Goal: Task Accomplishment & Management: Use online tool/utility

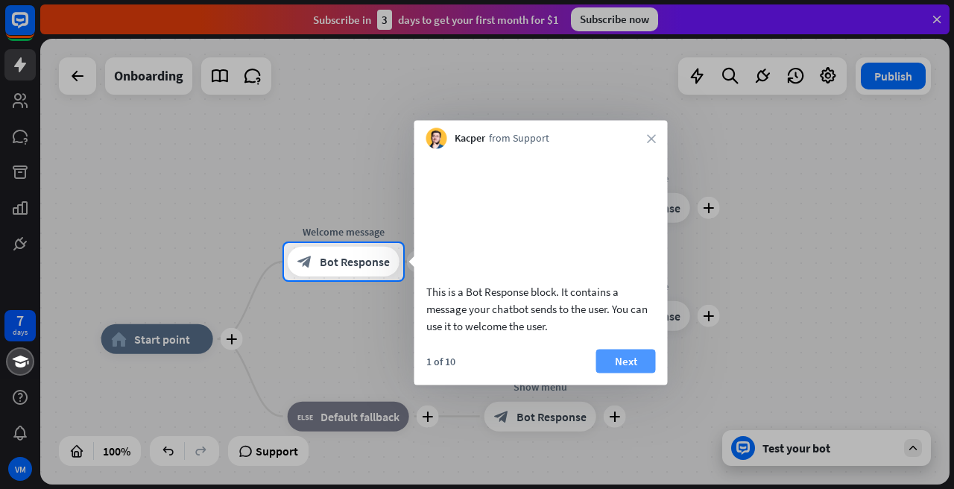
click at [634, 373] on button "Next" at bounding box center [626, 361] width 60 height 24
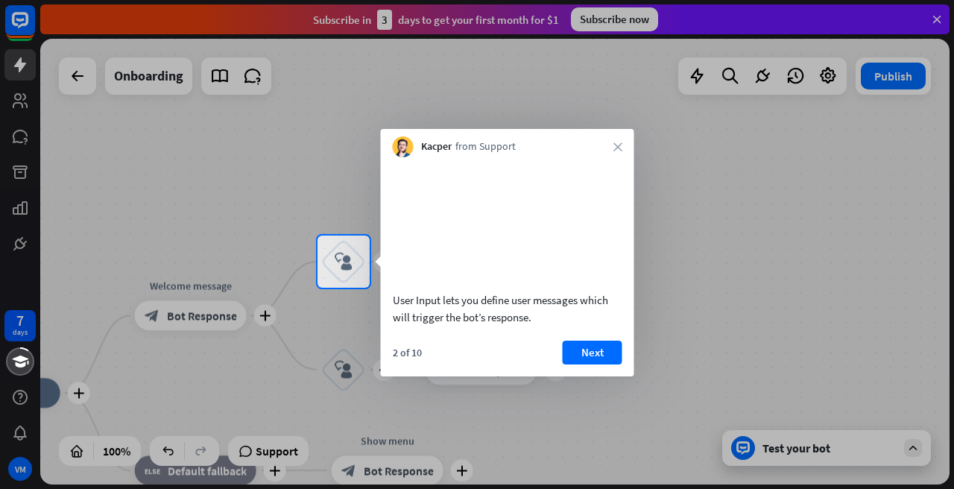
click at [587, 365] on button "Next" at bounding box center [593, 353] width 60 height 24
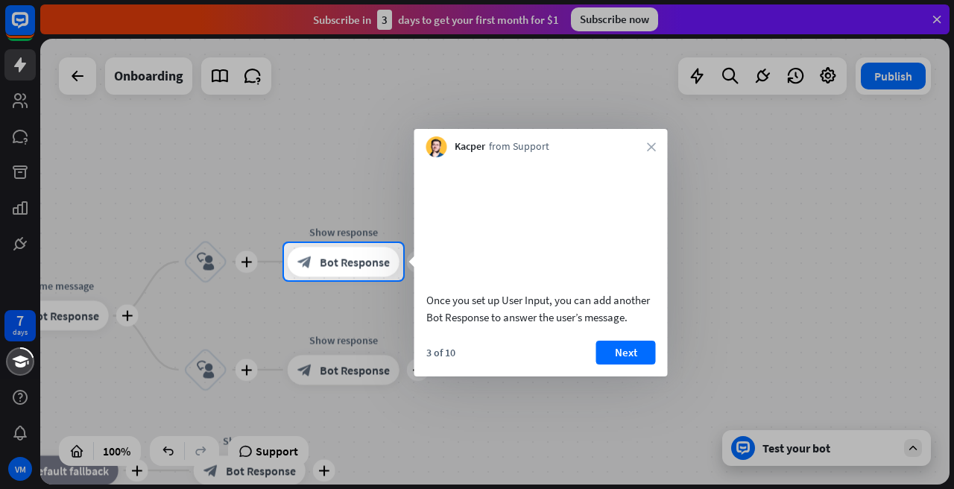
click at [631, 365] on button "Next" at bounding box center [626, 353] width 60 height 24
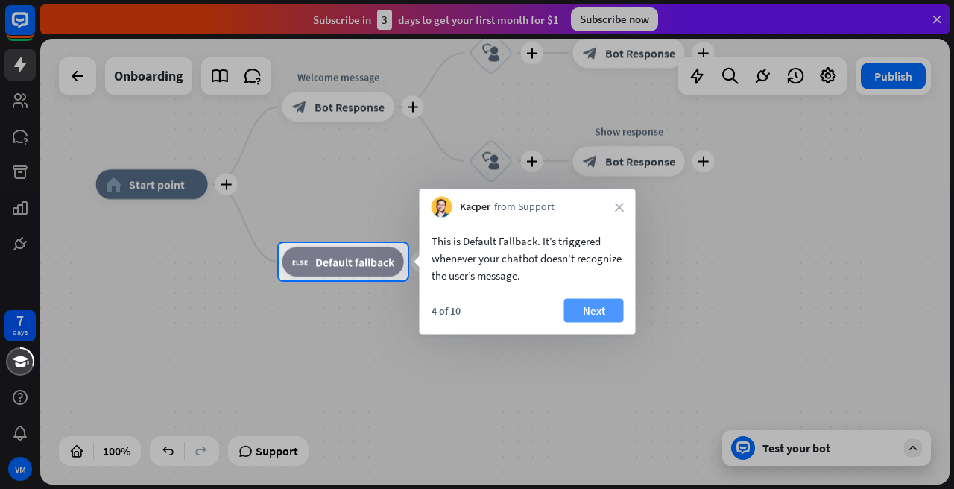
click at [608, 309] on button "Next" at bounding box center [594, 311] width 60 height 24
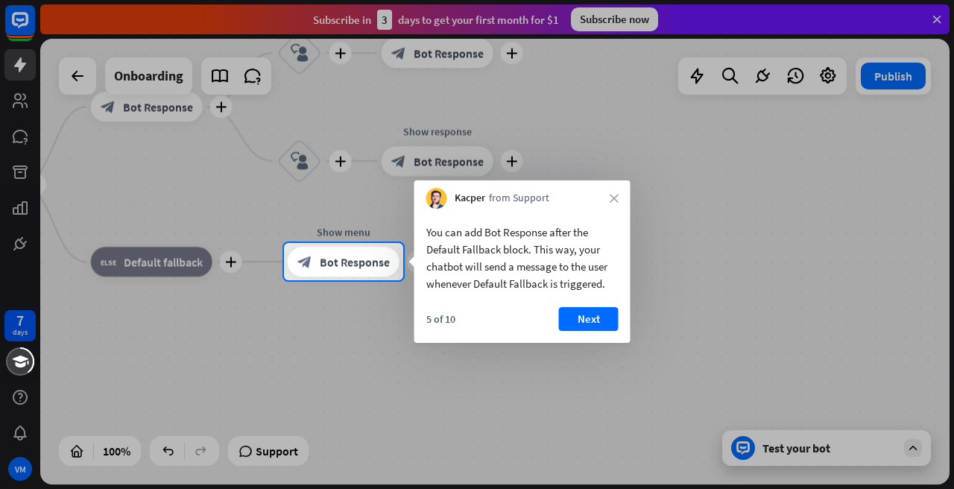
click at [608, 309] on button "Next" at bounding box center [589, 319] width 60 height 24
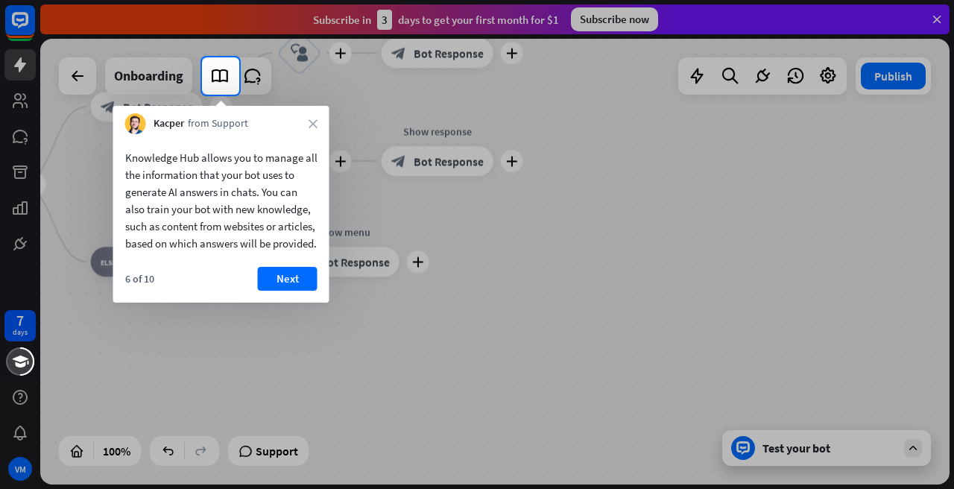
click at [304, 291] on button "Next" at bounding box center [288, 279] width 60 height 24
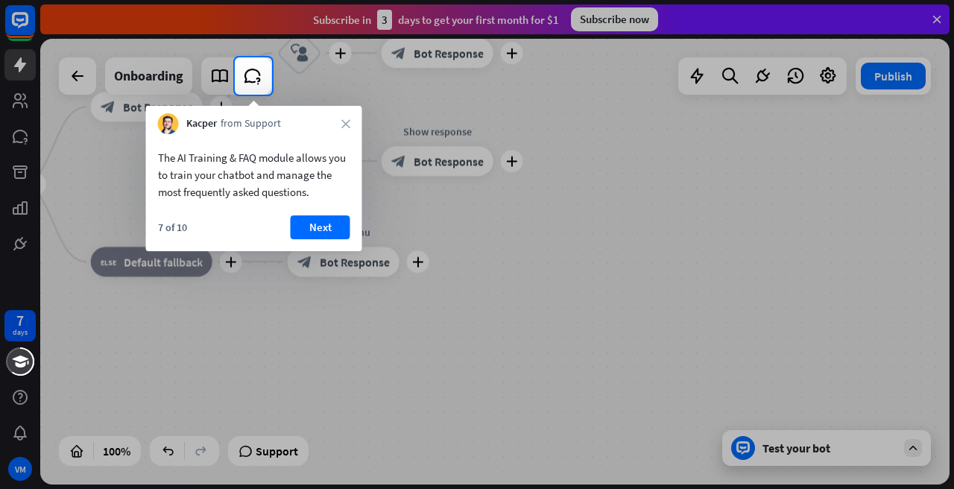
click at [304, 229] on button "Next" at bounding box center [321, 227] width 60 height 24
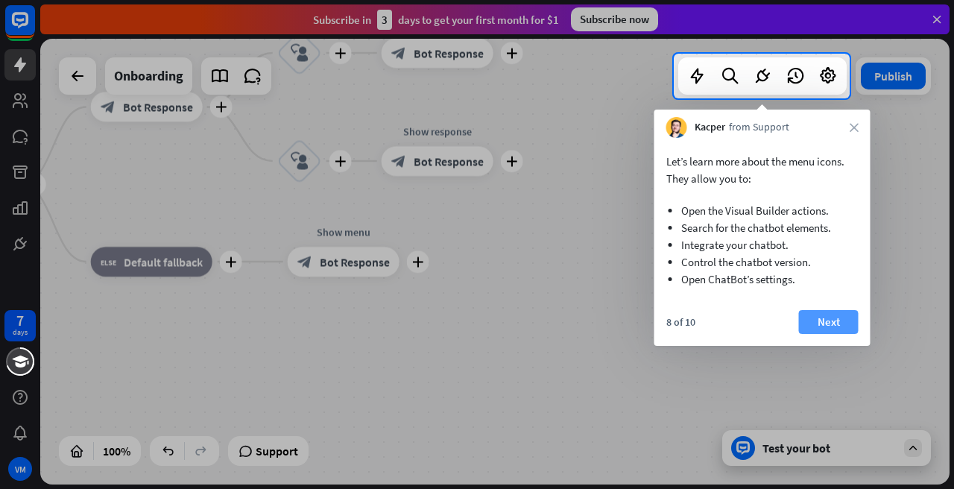
click at [845, 316] on button "Next" at bounding box center [829, 322] width 60 height 24
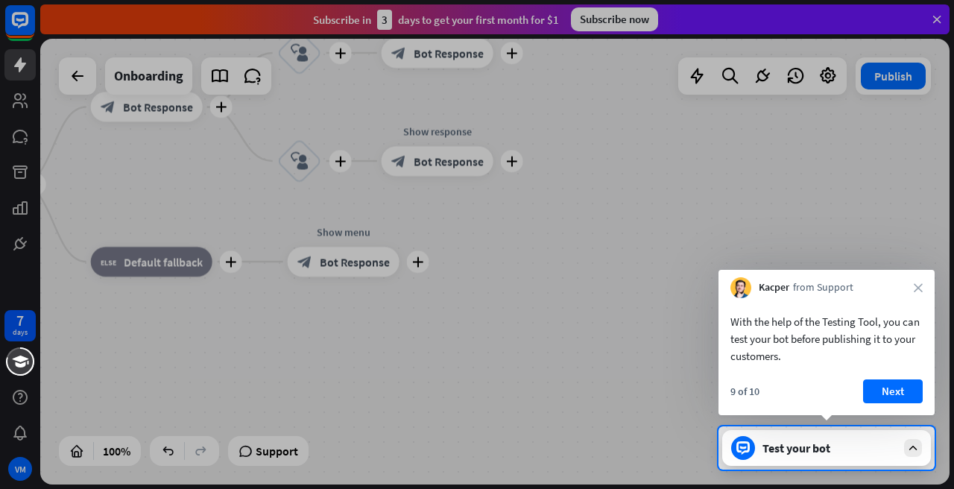
click at [901, 393] on button "Next" at bounding box center [893, 391] width 60 height 24
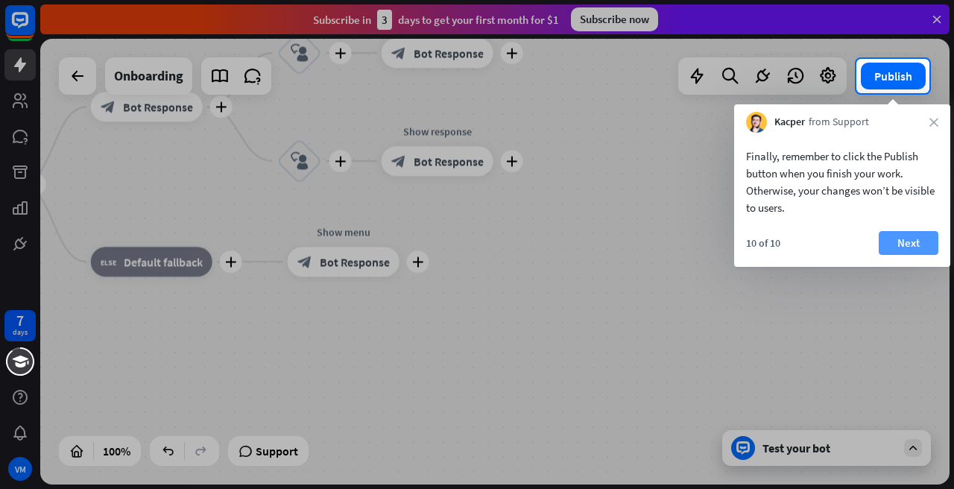
click at [909, 246] on button "Next" at bounding box center [909, 243] width 60 height 24
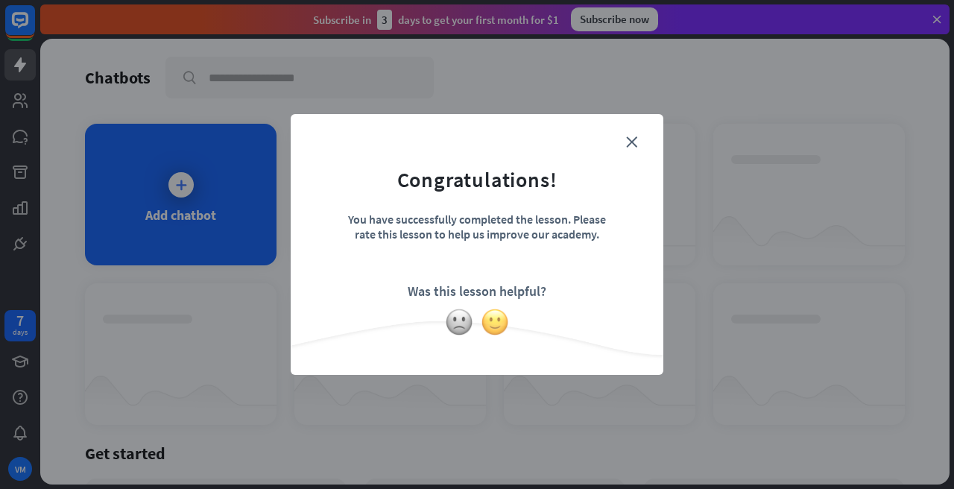
click at [497, 324] on img at bounding box center [495, 322] width 28 height 28
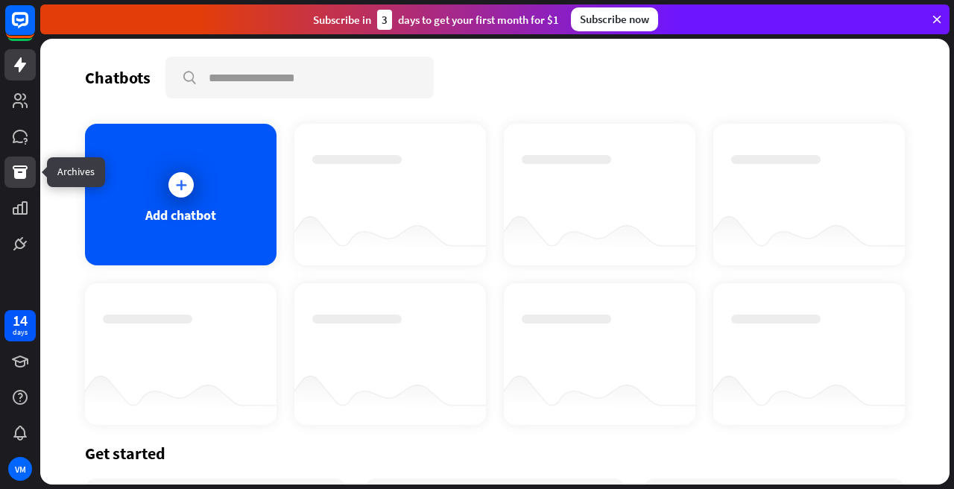
click at [30, 178] on link at bounding box center [19, 172] width 31 height 31
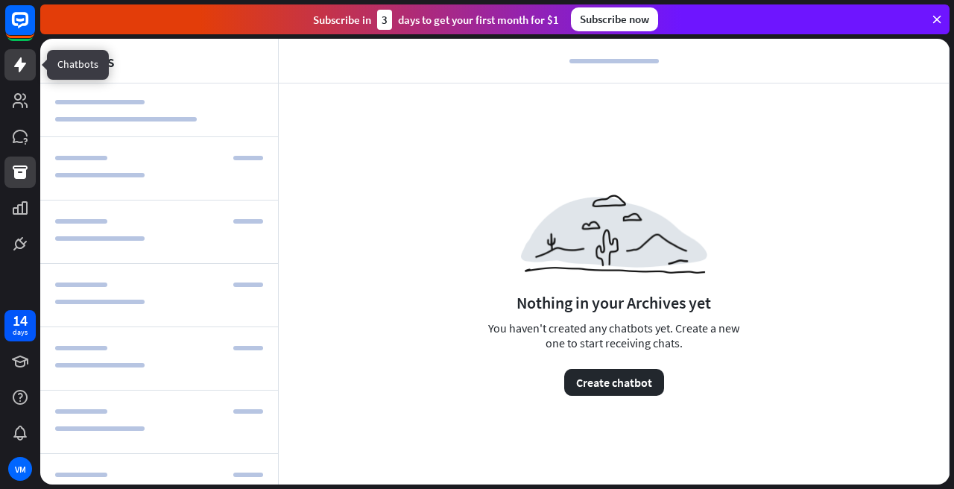
click at [10, 52] on link at bounding box center [19, 64] width 31 height 31
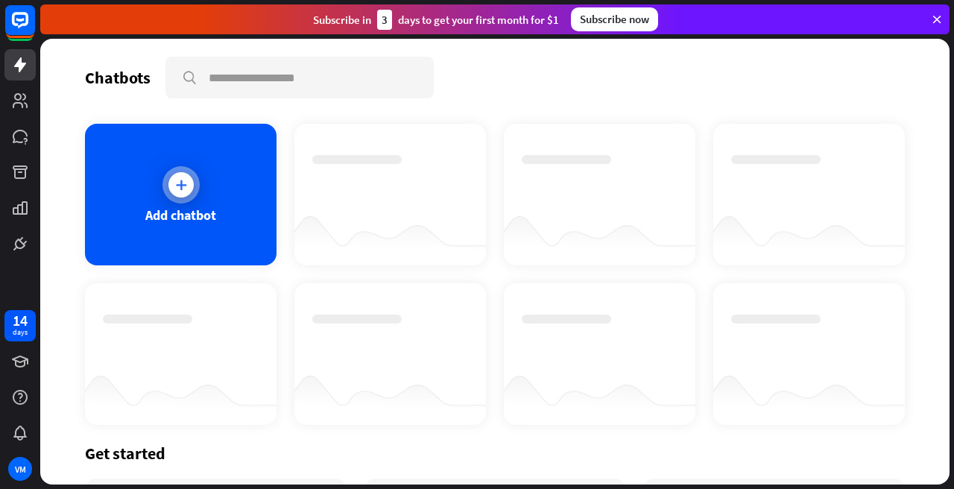
click at [177, 187] on icon at bounding box center [181, 184] width 15 height 15
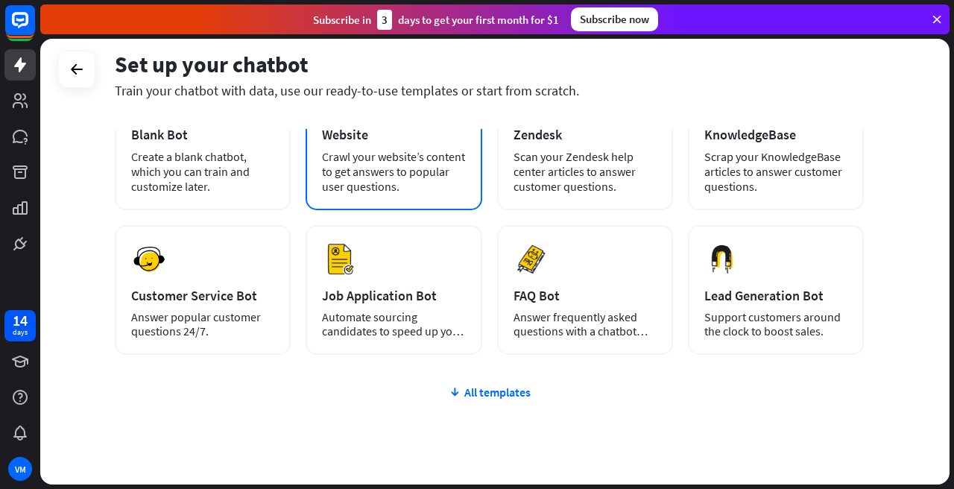
scroll to position [122, 0]
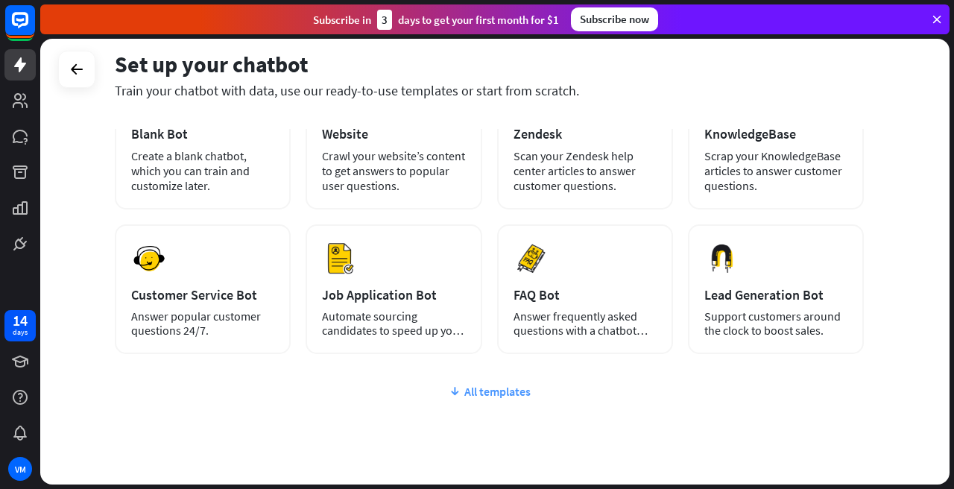
click at [492, 390] on div "All templates" at bounding box center [489, 391] width 749 height 15
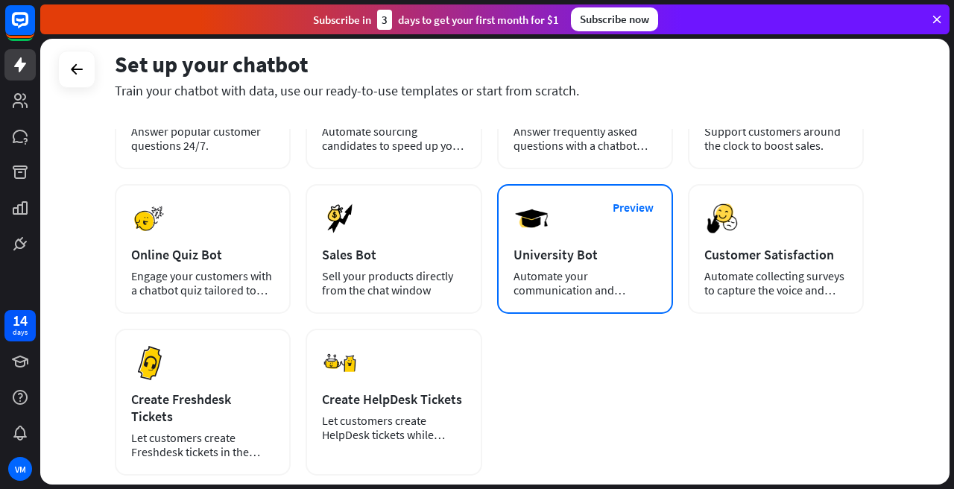
scroll to position [309, 0]
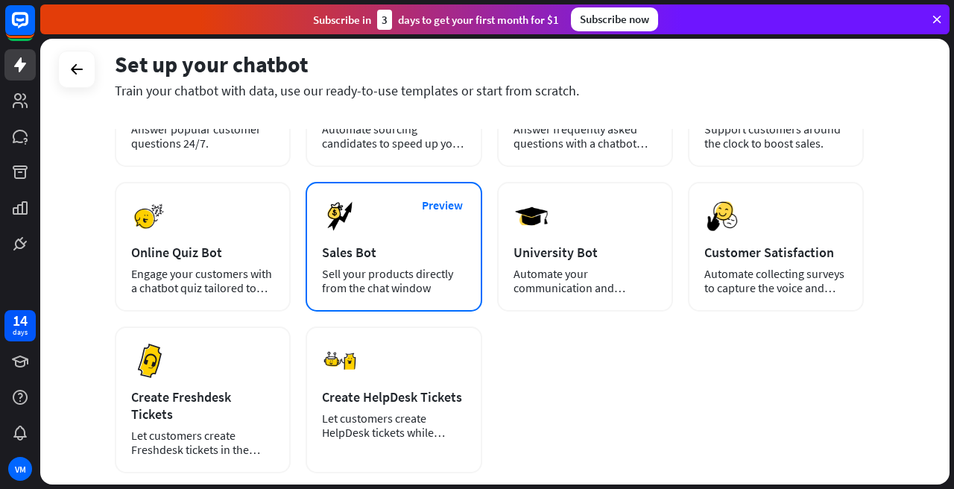
click at [382, 254] on div "Sales Bot" at bounding box center [393, 252] width 143 height 17
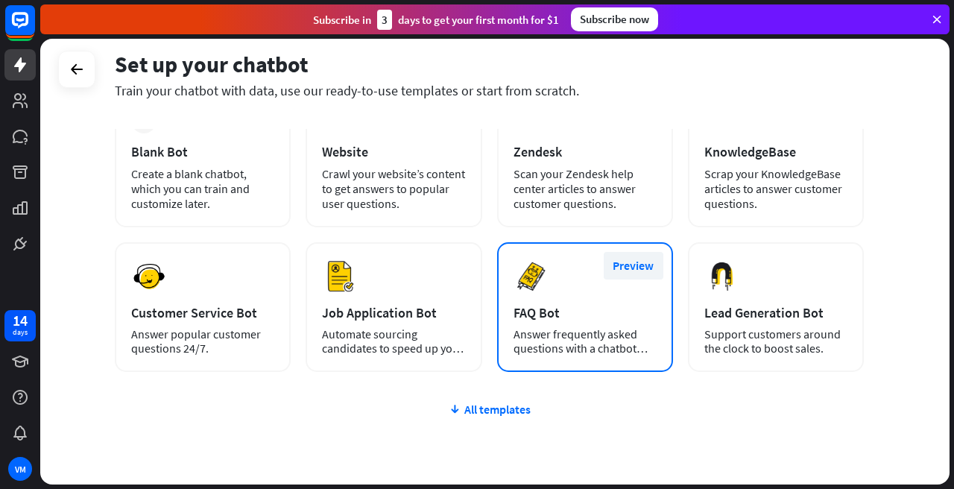
scroll to position [171, 0]
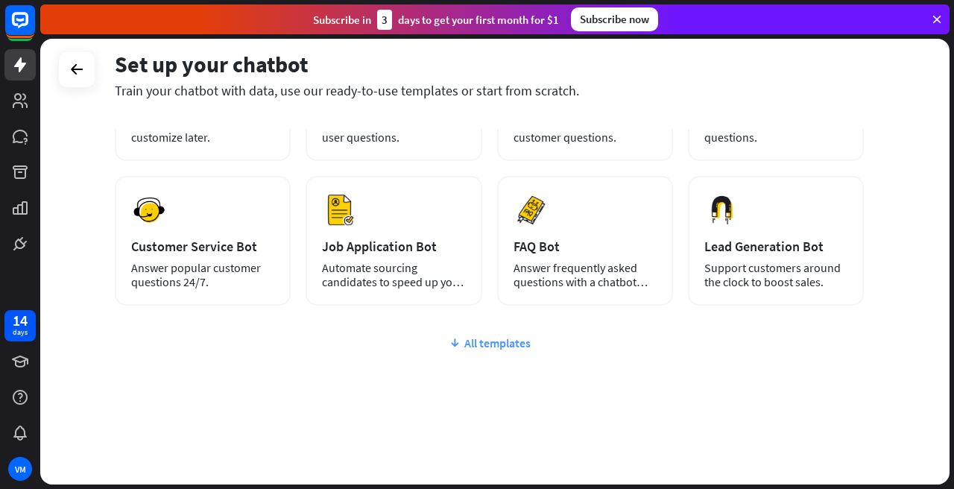
click at [487, 347] on div "All templates" at bounding box center [489, 342] width 749 height 15
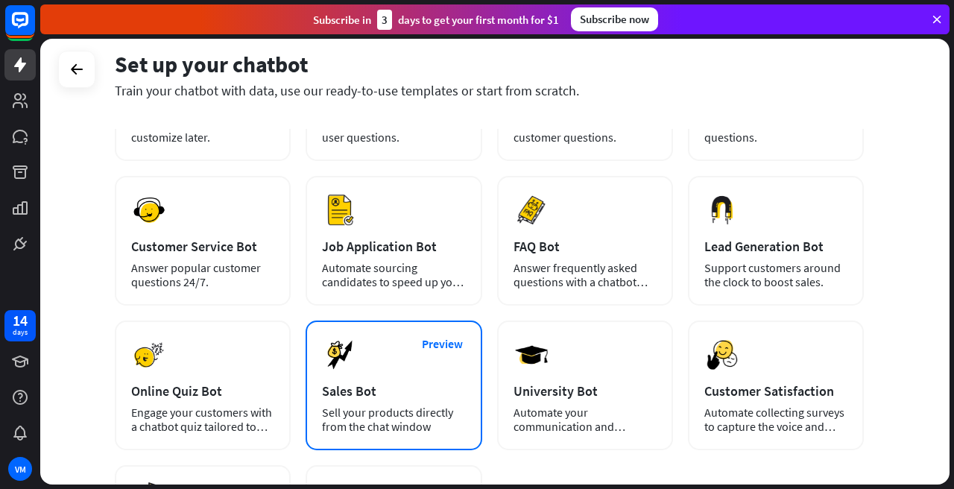
click at [433, 397] on div "Sales Bot" at bounding box center [393, 390] width 143 height 17
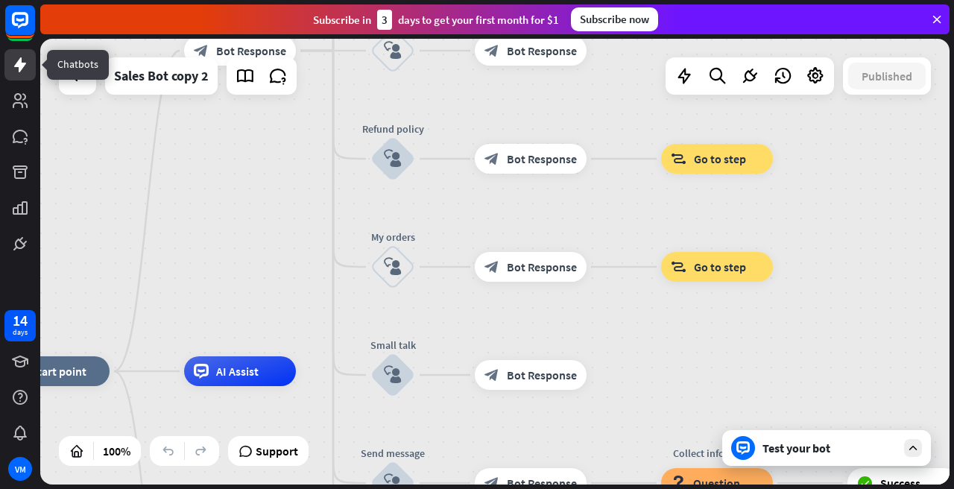
click at [28, 63] on icon at bounding box center [20, 65] width 18 height 18
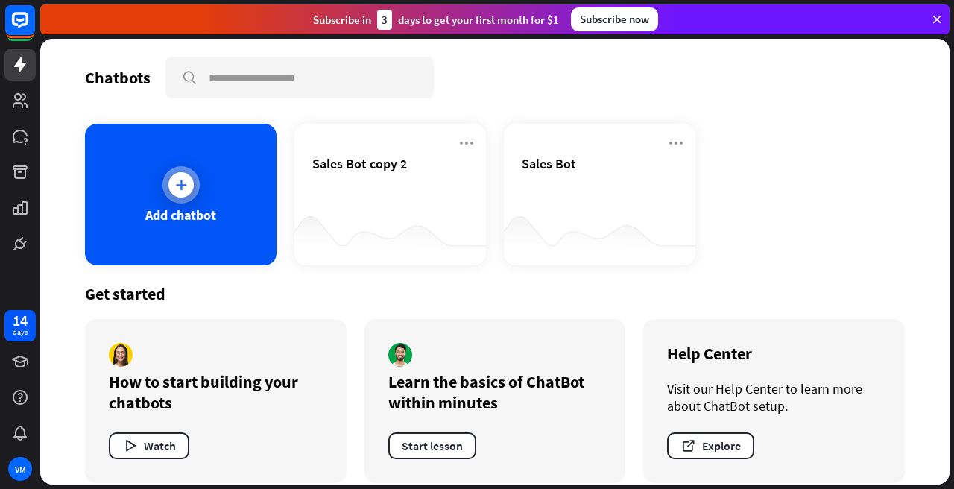
click at [183, 174] on div at bounding box center [180, 184] width 25 height 25
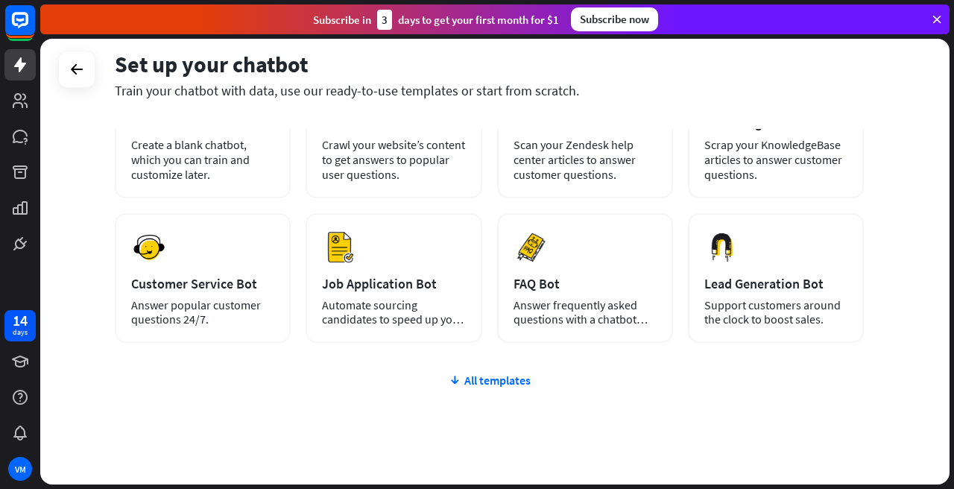
scroll to position [171, 0]
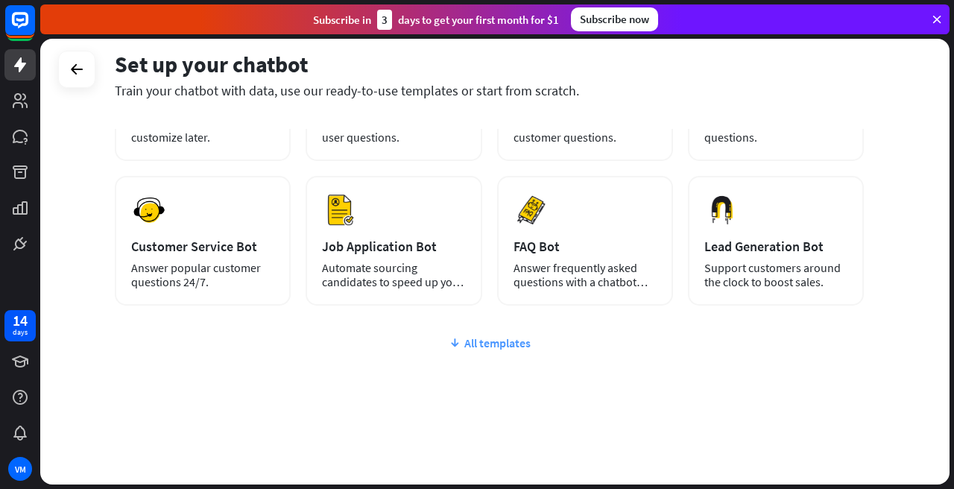
click at [508, 338] on div "All templates" at bounding box center [489, 342] width 749 height 15
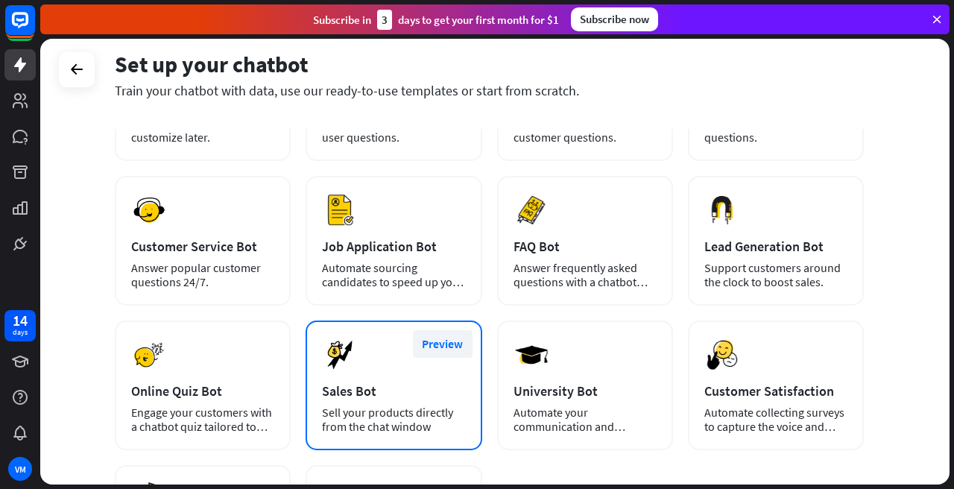
click at [449, 340] on button "Preview" at bounding box center [443, 344] width 60 height 28
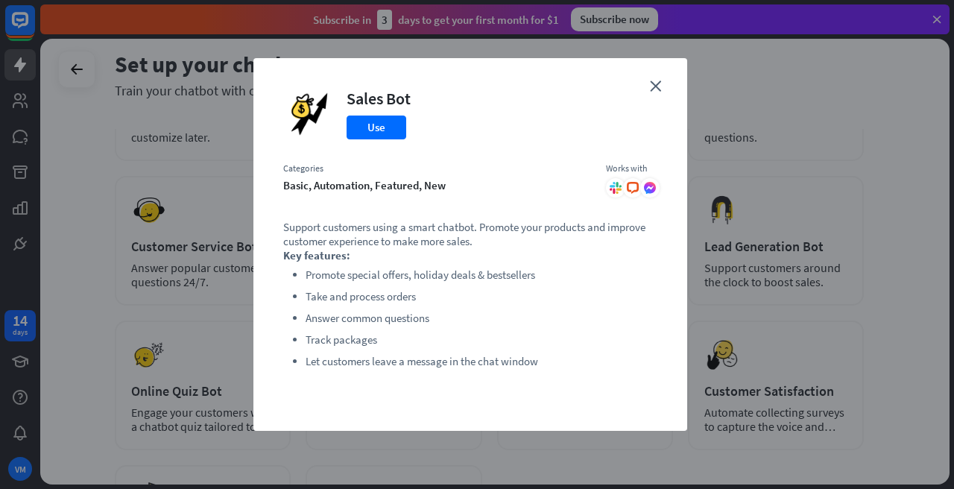
click at [620, 190] on icon at bounding box center [619, 191] width 5 height 5
click at [633, 189] on icon at bounding box center [633, 188] width 12 height 12
click at [659, 86] on icon "close" at bounding box center [655, 86] width 11 height 11
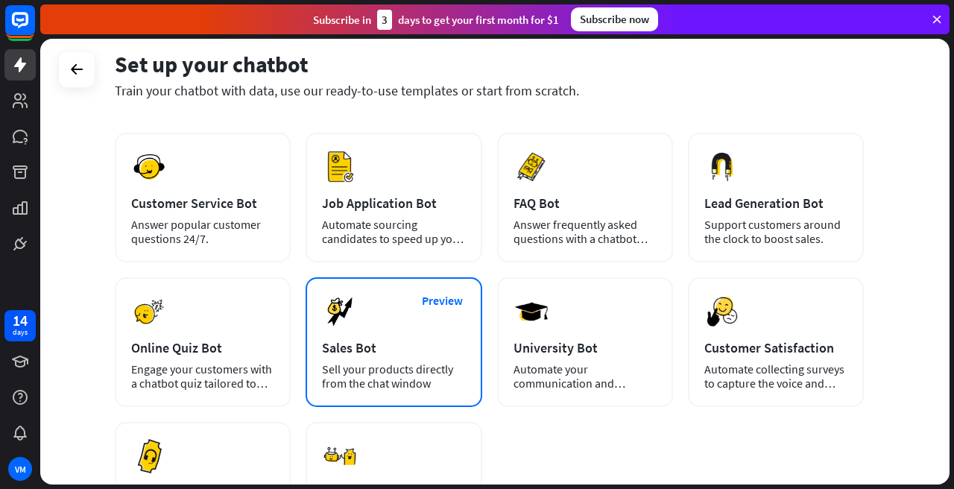
scroll to position [0, 0]
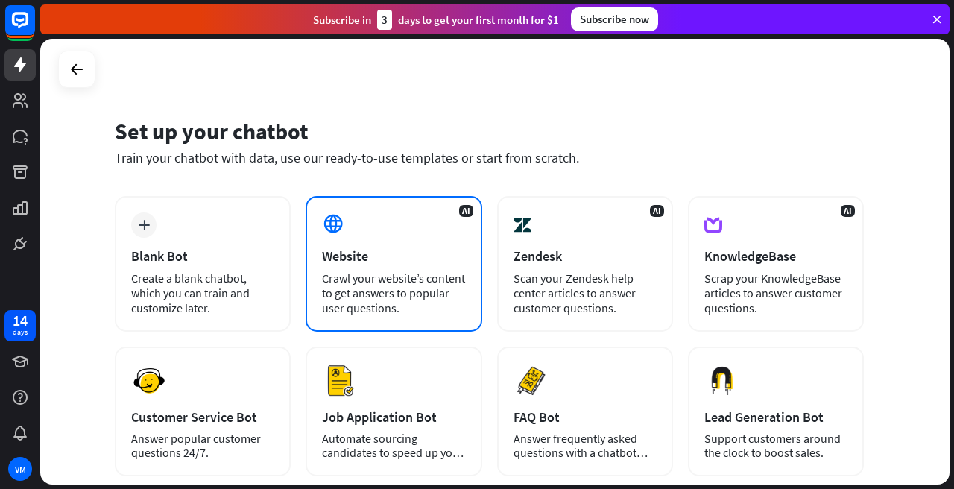
click at [407, 272] on div "Crawl your website’s content to get answers to popular user questions." at bounding box center [393, 293] width 143 height 45
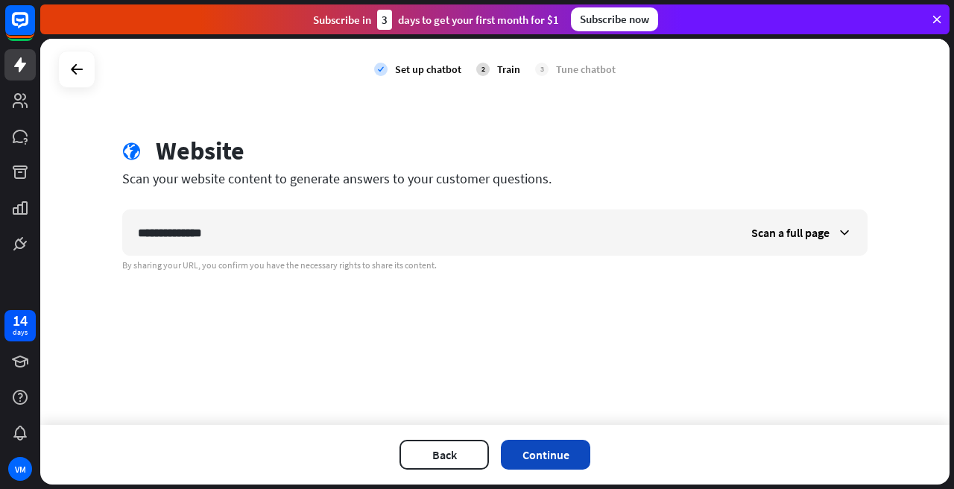
type input "**********"
click at [544, 454] on button "Continue" at bounding box center [545, 455] width 89 height 30
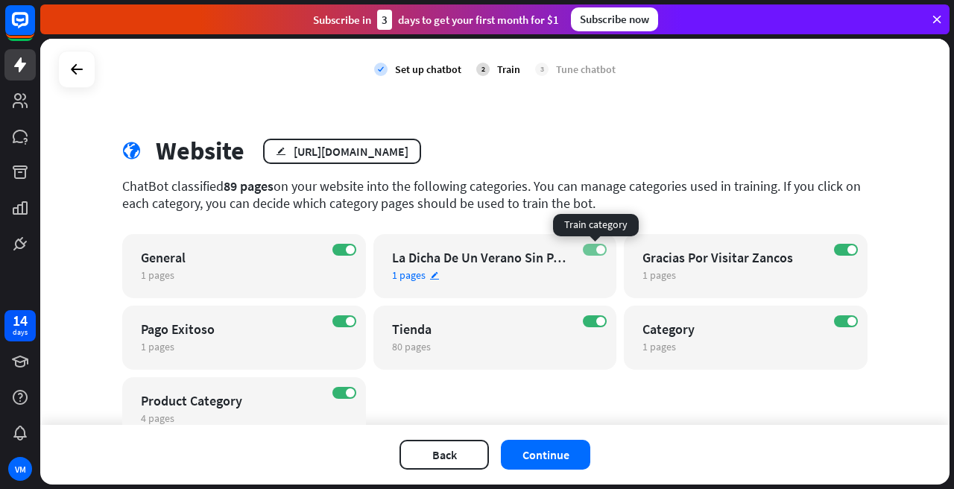
click at [590, 250] on label "ON" at bounding box center [595, 250] width 24 height 12
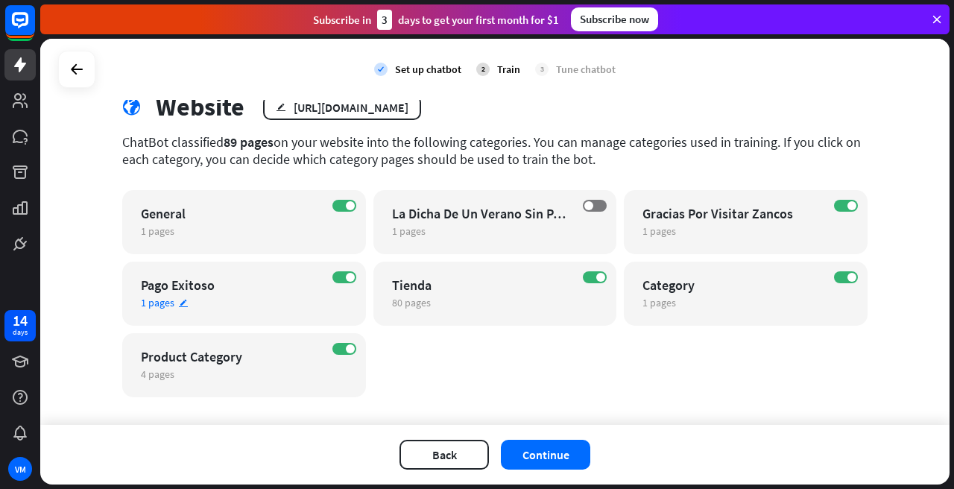
scroll to position [60, 0]
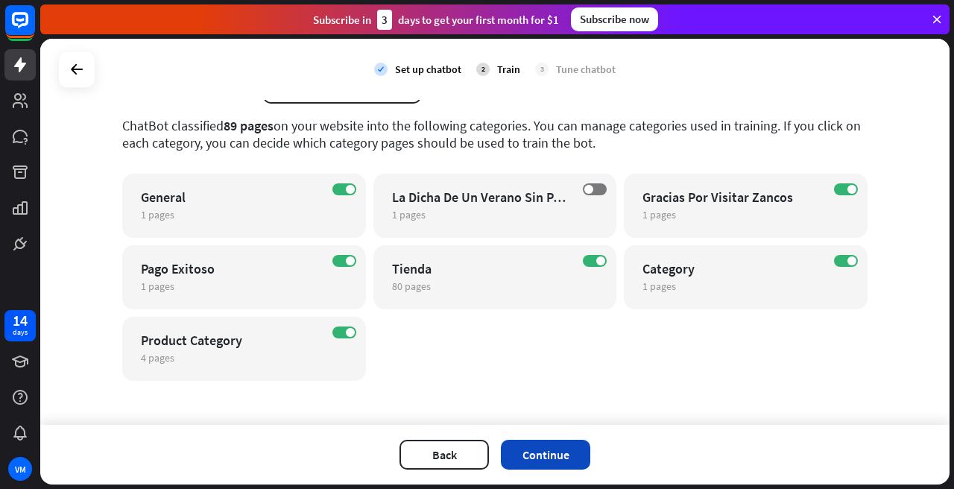
click at [535, 453] on button "Continue" at bounding box center [545, 455] width 89 height 30
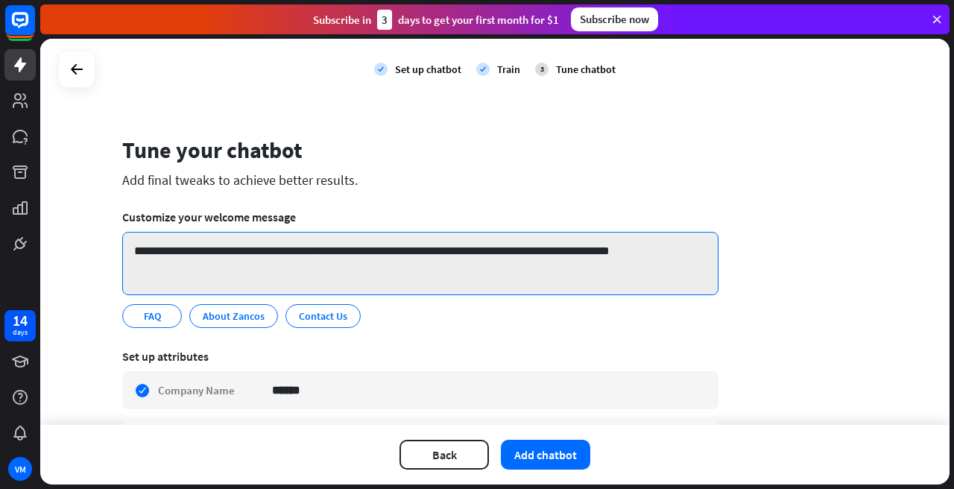
click at [264, 253] on textarea "**********" at bounding box center [420, 263] width 596 height 63
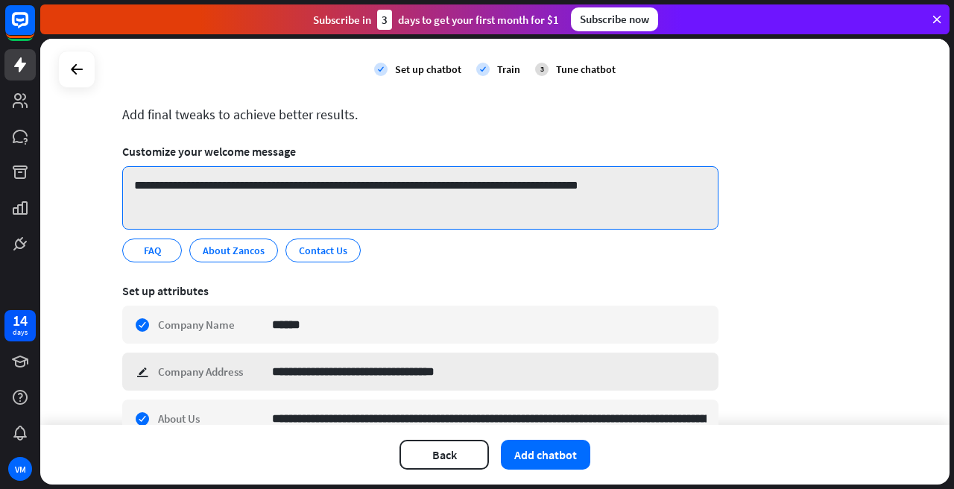
scroll to position [0, 0]
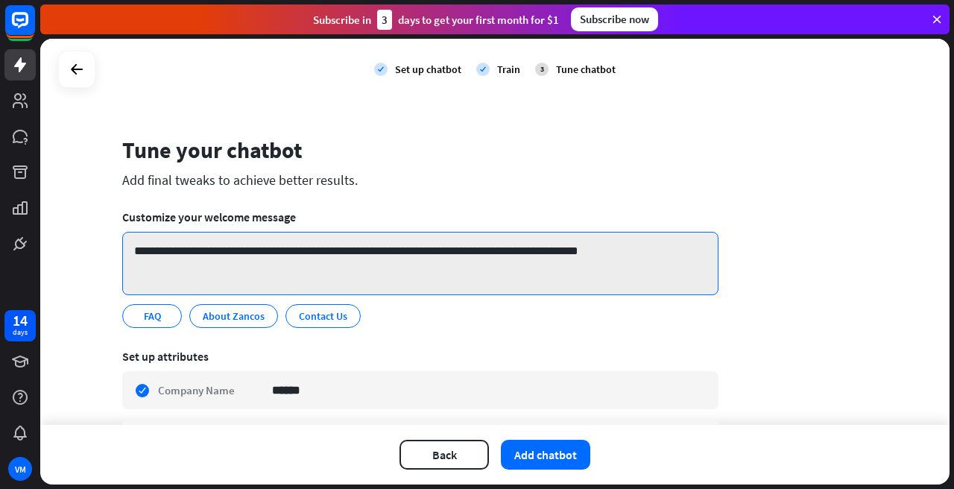
click at [610, 247] on textarea "**********" at bounding box center [420, 263] width 596 height 63
drag, startPoint x: 611, startPoint y: 247, endPoint x: 154, endPoint y: 247, distance: 457.0
click at [154, 247] on textarea "**********" at bounding box center [420, 263] width 596 height 63
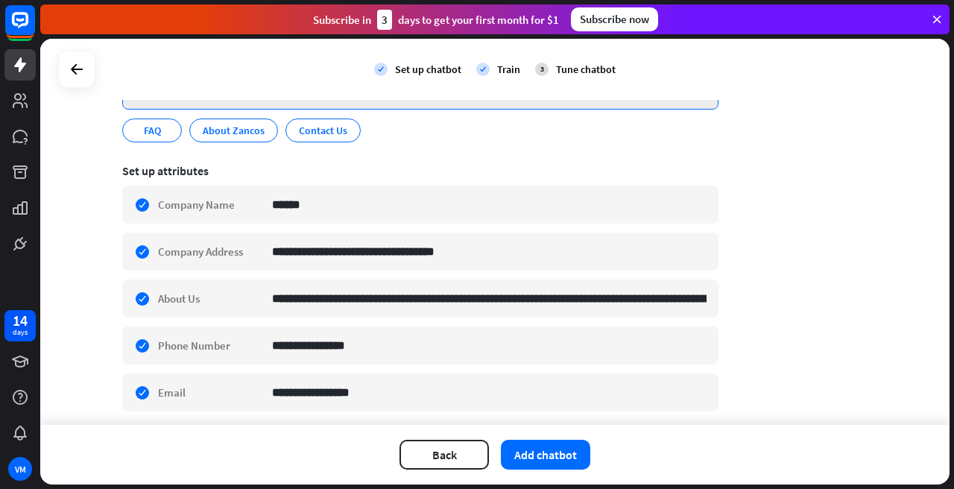
scroll to position [239, 0]
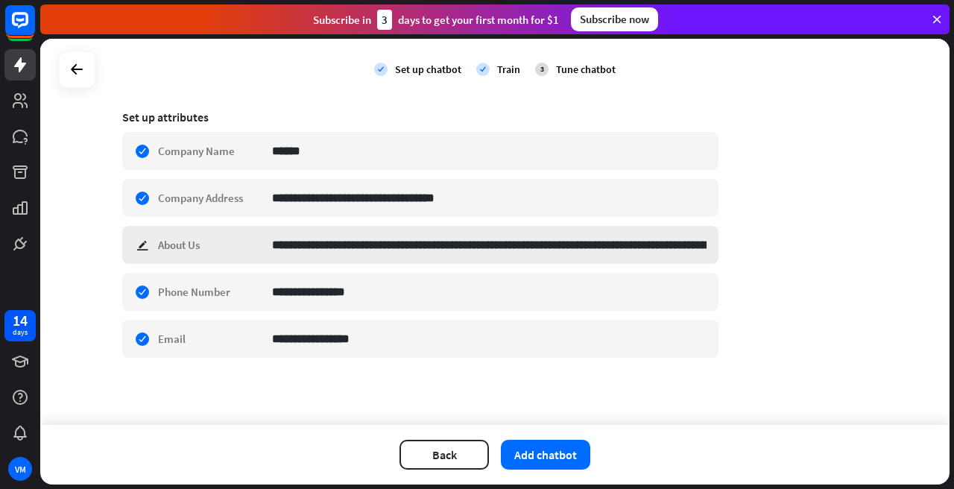
type textarea "**********"
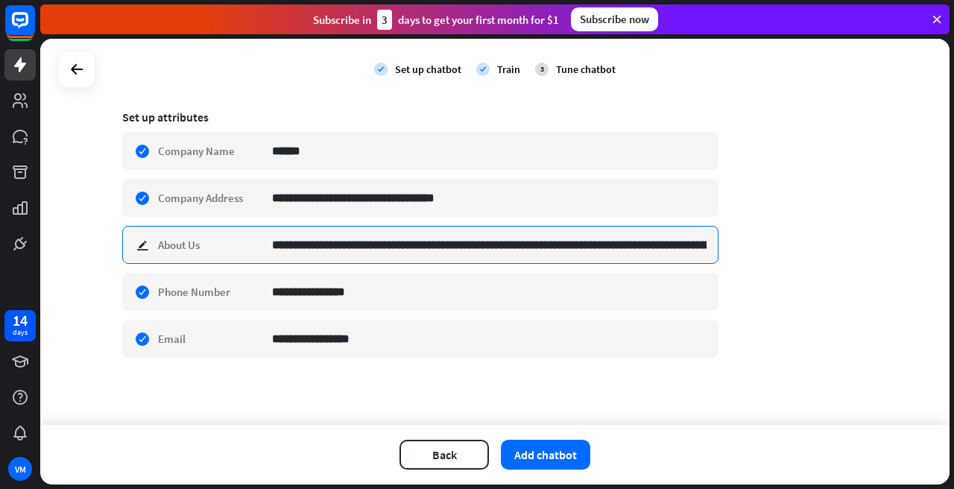
click at [327, 248] on input "**********" at bounding box center [489, 245] width 435 height 37
drag, startPoint x: 312, startPoint y: 248, endPoint x: 720, endPoint y: 261, distance: 408.7
click at [720, 261] on div "**********" at bounding box center [495, 136] width 746 height 481
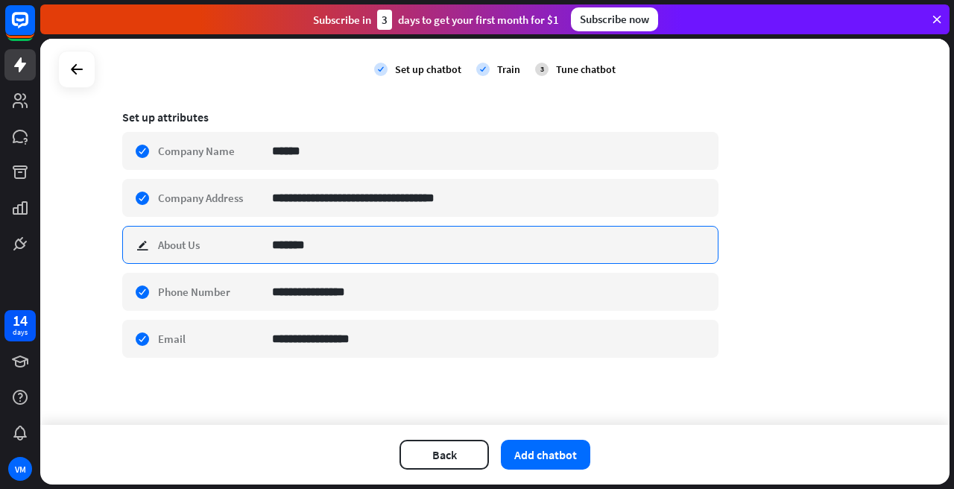
scroll to position [0, 0]
click at [546, 252] on input "**********" at bounding box center [489, 245] width 435 height 37
type input "**********"
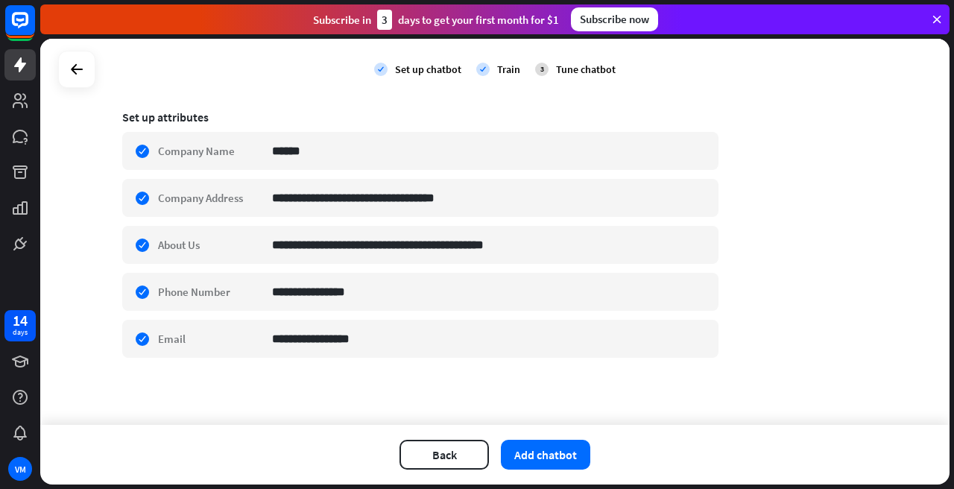
click at [780, 218] on div "**********" at bounding box center [495, 136] width 746 height 481
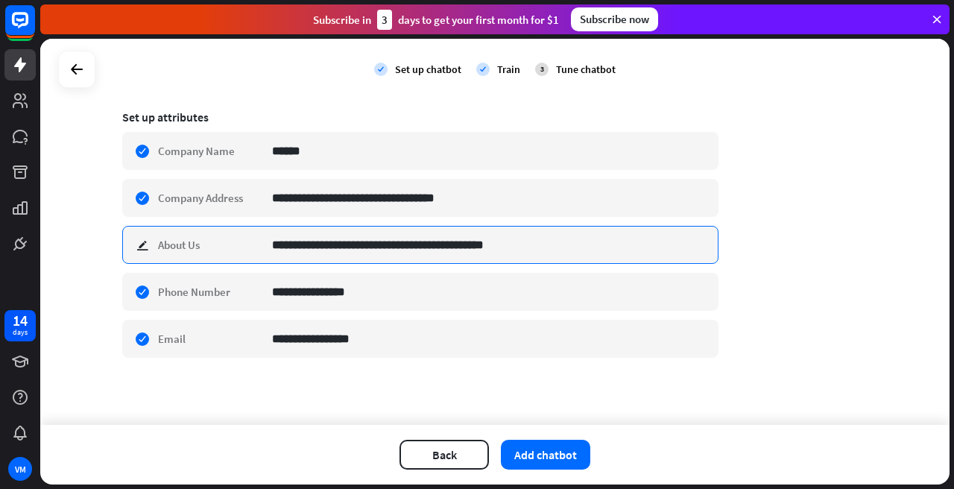
click at [521, 242] on input "**********" at bounding box center [489, 245] width 435 height 37
click at [546, 245] on input "**********" at bounding box center [489, 245] width 435 height 37
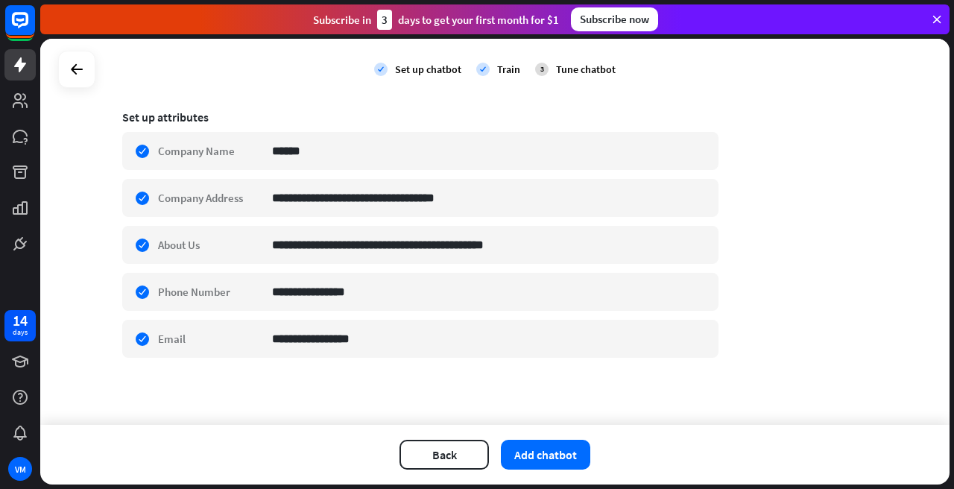
click at [816, 233] on div "**********" at bounding box center [495, 136] width 746 height 481
click at [536, 453] on button "Add chatbot" at bounding box center [545, 455] width 89 height 30
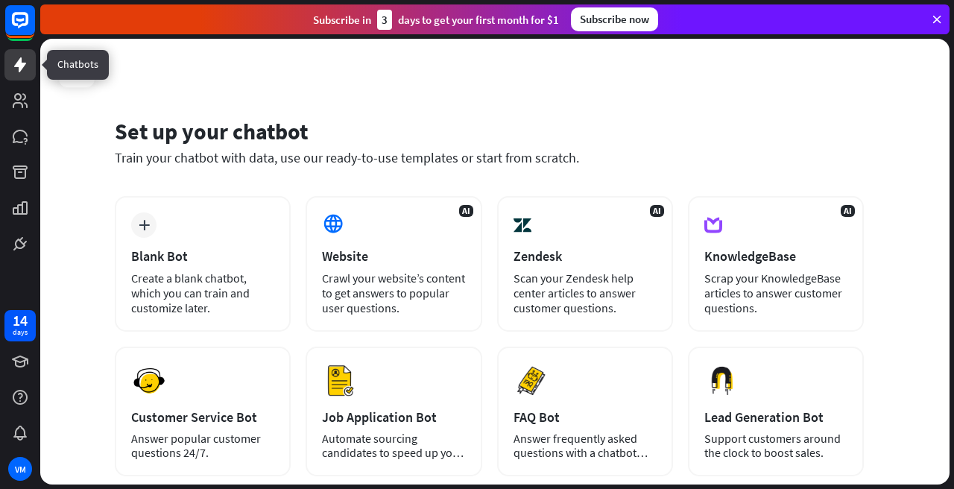
click at [20, 59] on icon at bounding box center [20, 64] width 12 height 15
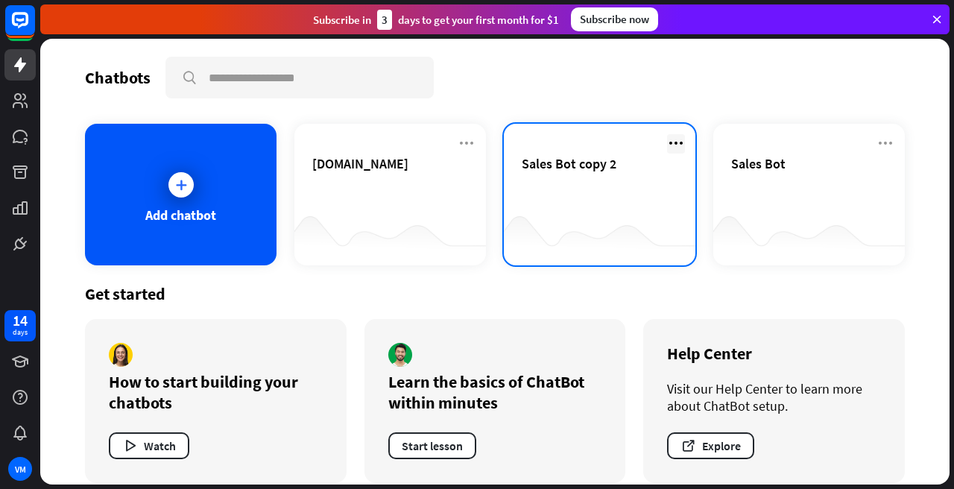
click at [674, 140] on icon at bounding box center [676, 143] width 18 height 18
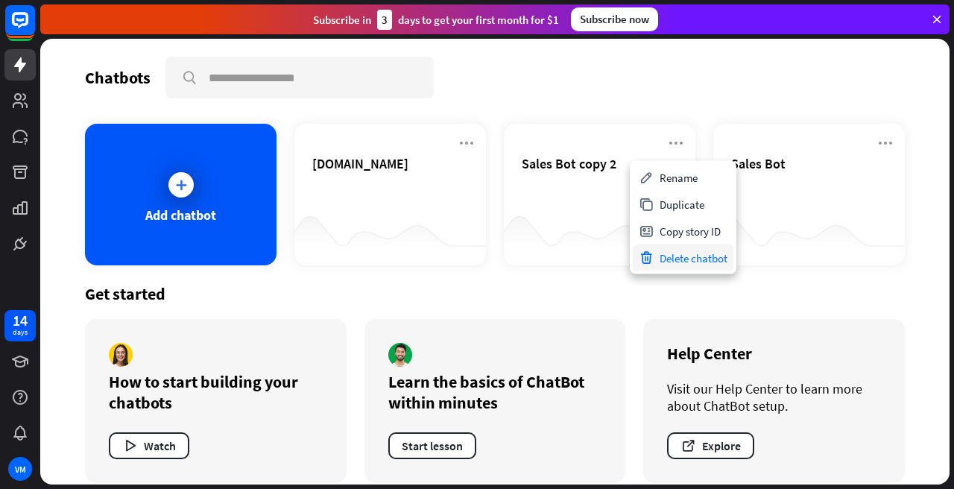
click at [698, 252] on div "Delete chatbot" at bounding box center [683, 258] width 101 height 27
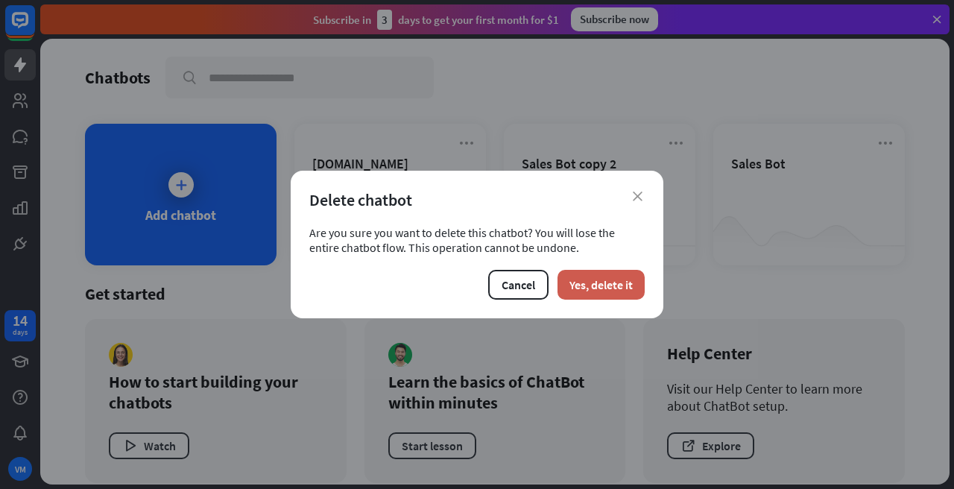
click at [620, 270] on button "Yes, delete it" at bounding box center [601, 285] width 87 height 30
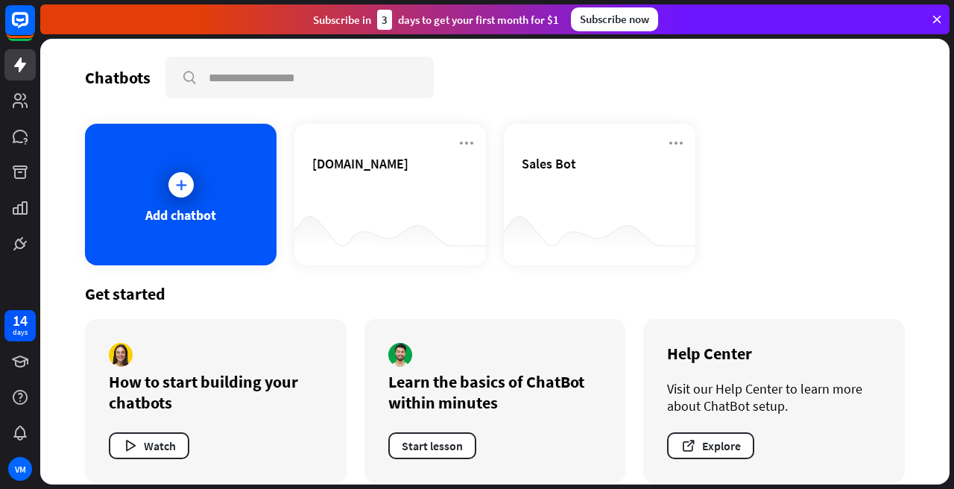
scroll to position [16, 0]
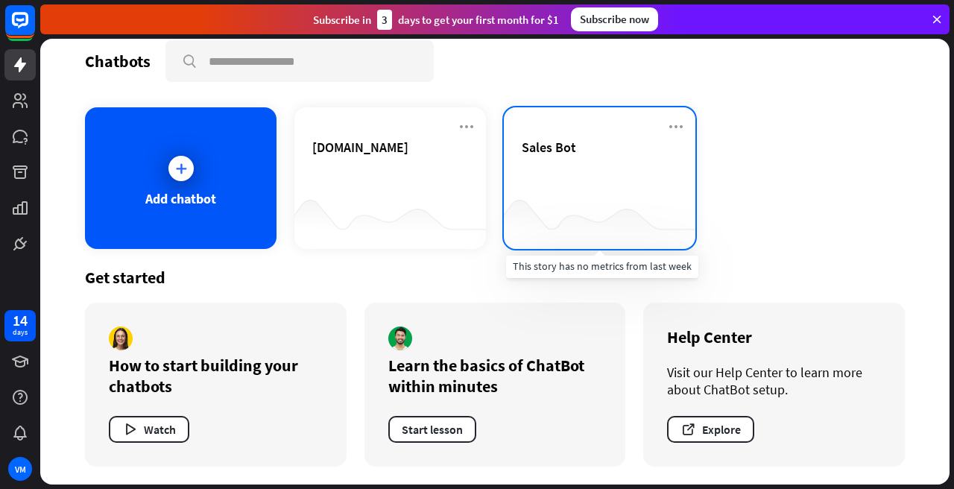
click at [538, 192] on div at bounding box center [600, 219] width 192 height 57
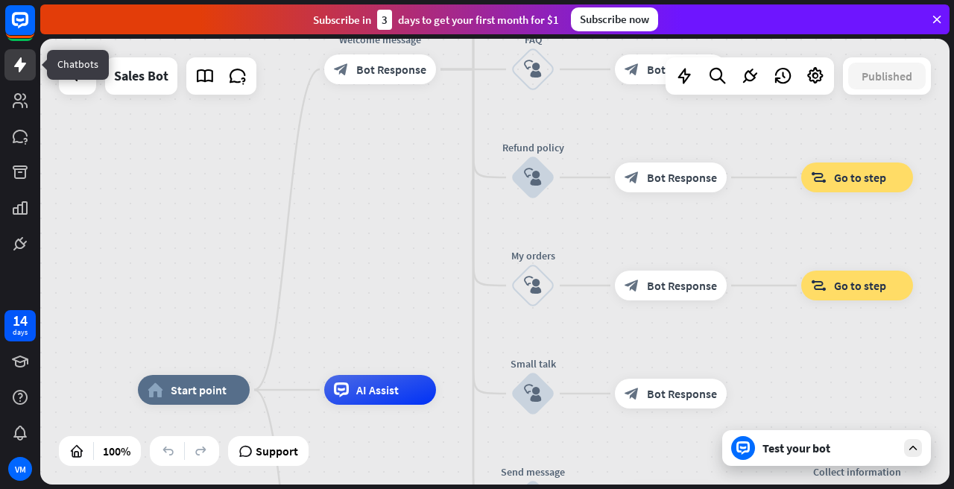
click at [16, 62] on icon at bounding box center [20, 64] width 12 height 15
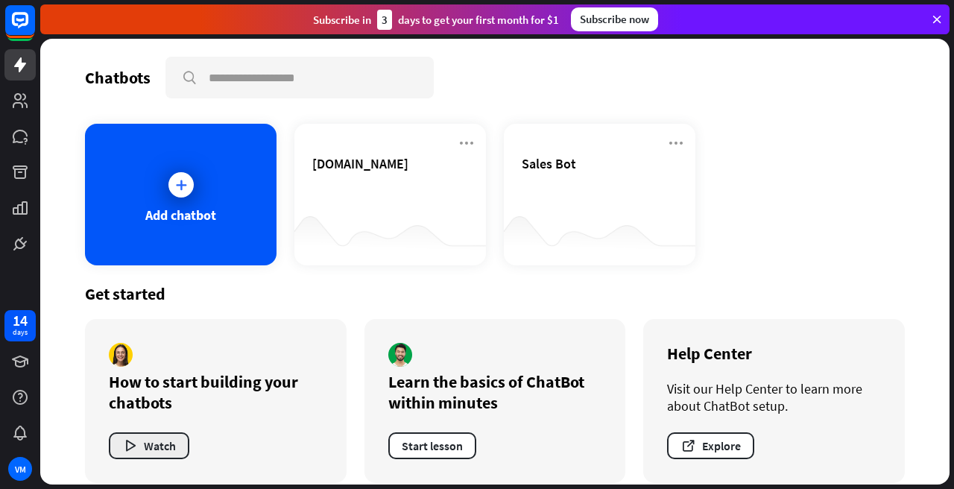
click at [171, 446] on button "Watch" at bounding box center [149, 445] width 81 height 27
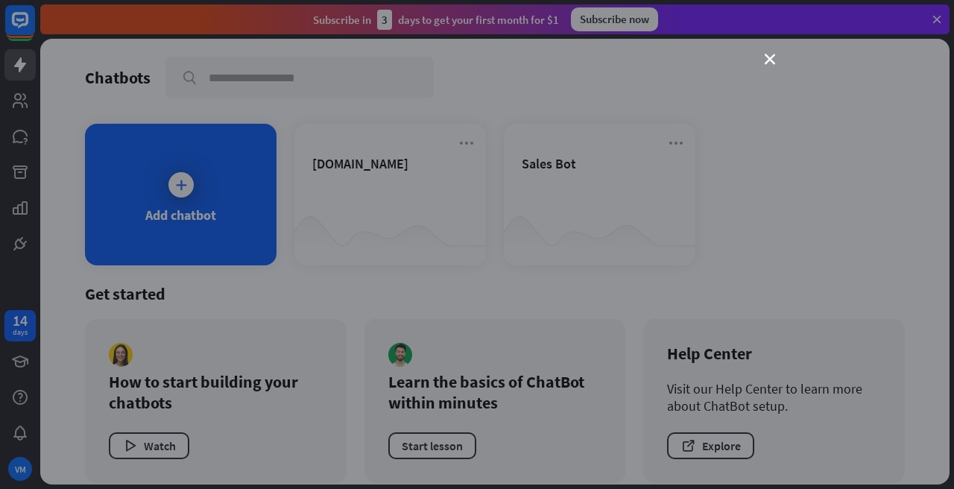
click at [64, 91] on div "close" at bounding box center [477, 244] width 954 height 489
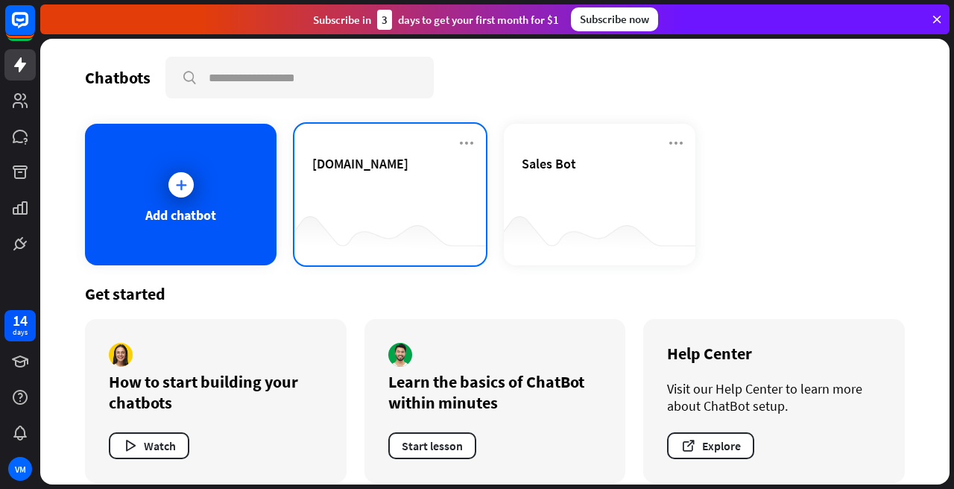
click at [359, 177] on div "[DOMAIN_NAME]" at bounding box center [390, 181] width 156 height 52
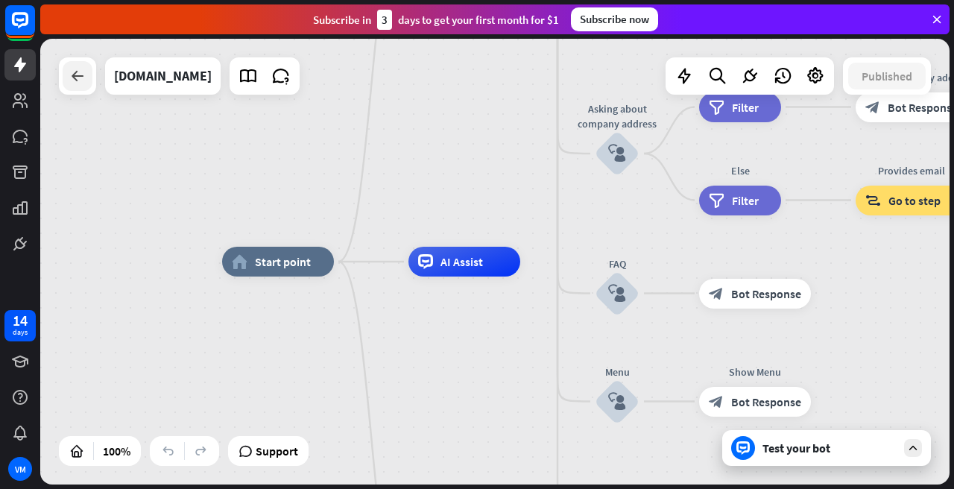
click at [78, 80] on icon at bounding box center [78, 76] width 18 height 18
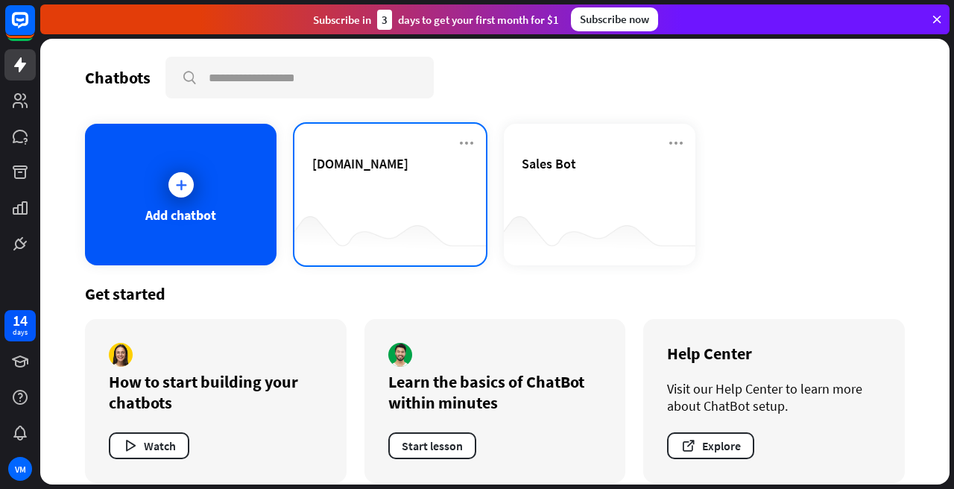
click at [391, 207] on div at bounding box center [390, 235] width 192 height 57
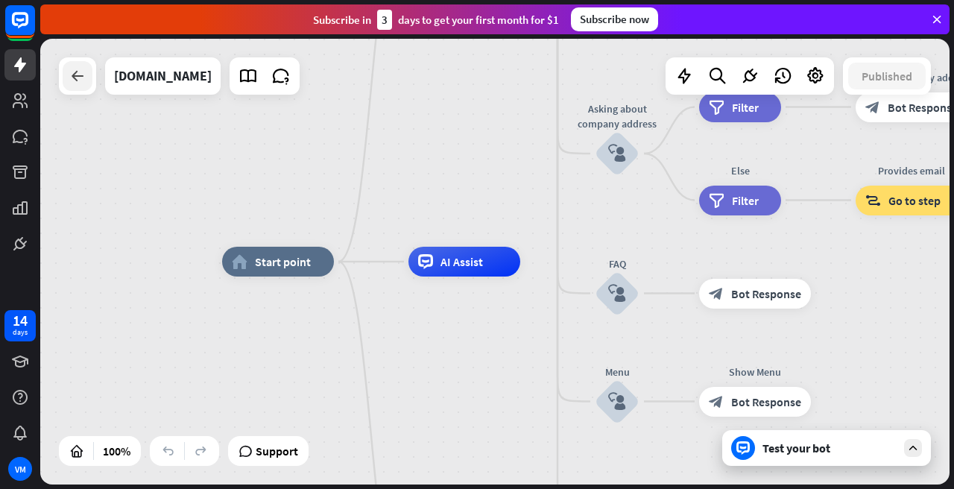
click at [86, 73] on icon at bounding box center [78, 76] width 18 height 18
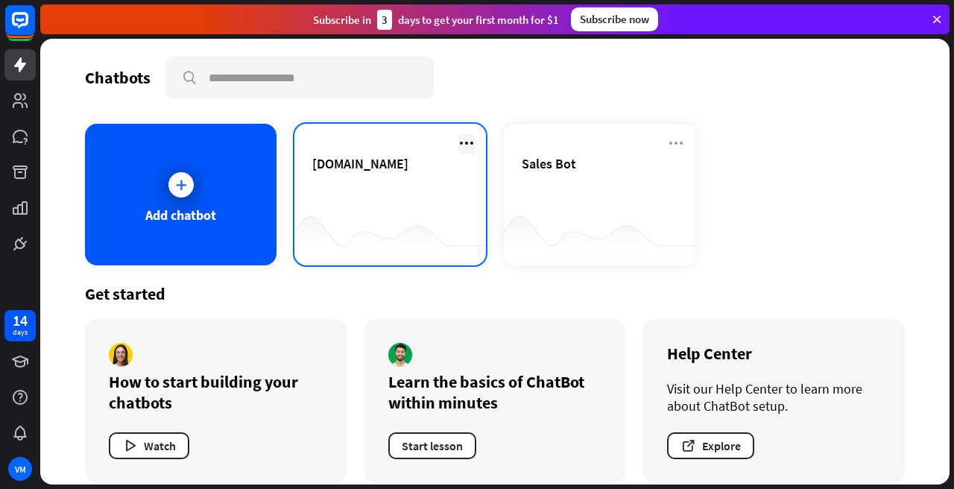
click at [468, 145] on icon at bounding box center [467, 143] width 18 height 18
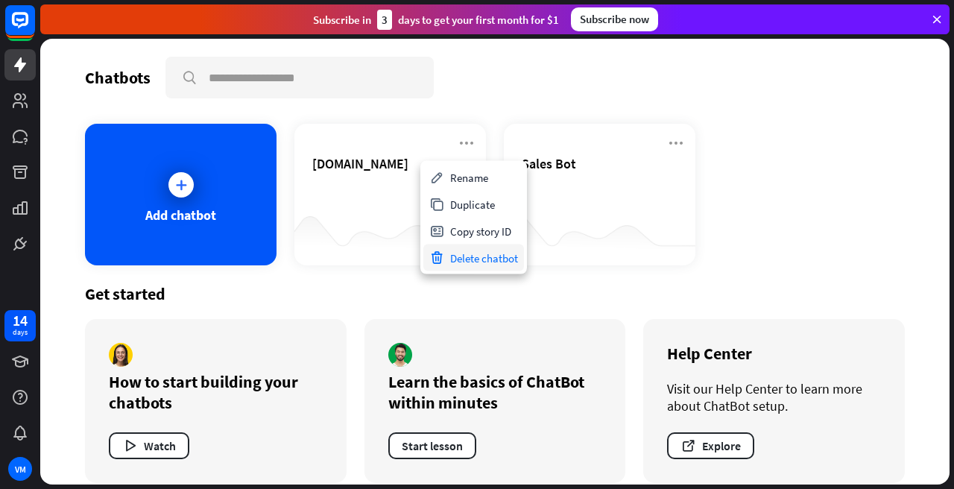
click at [481, 263] on div "Delete chatbot" at bounding box center [473, 258] width 101 height 27
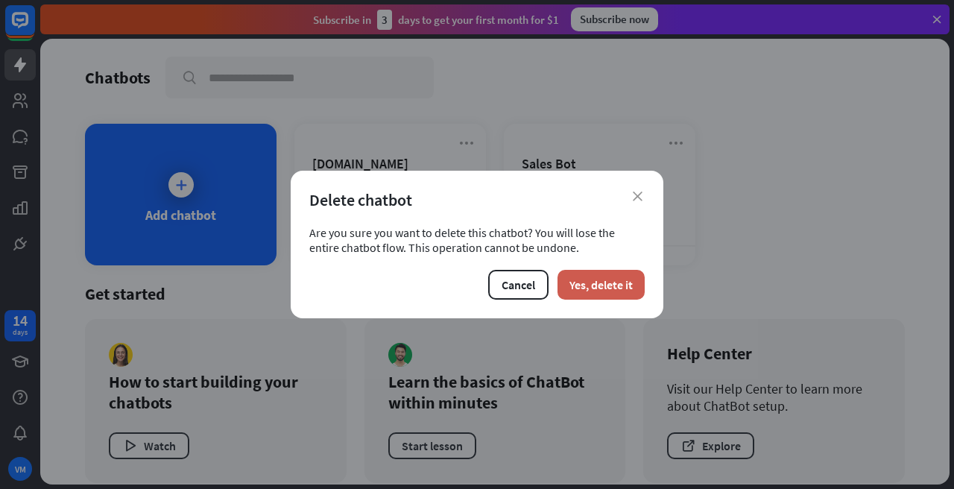
click at [587, 289] on button "Yes, delete it" at bounding box center [601, 285] width 87 height 30
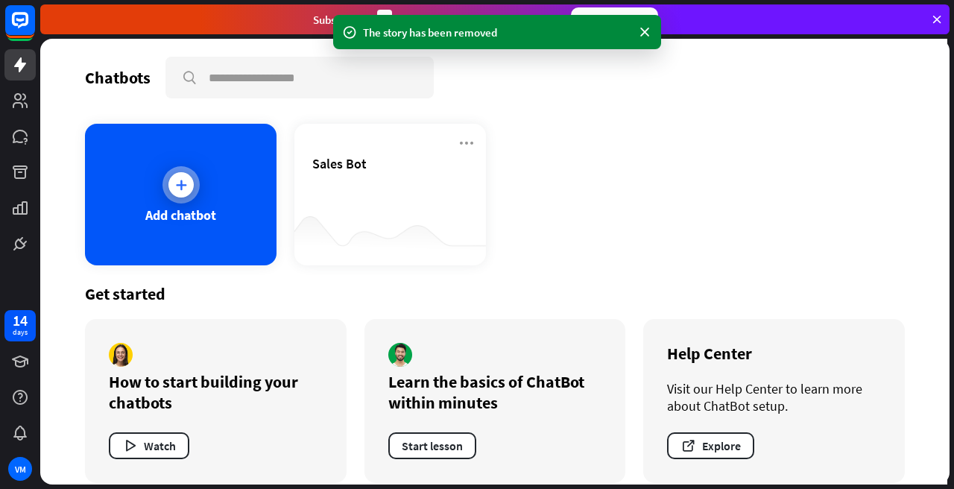
click at [183, 177] on icon at bounding box center [181, 184] width 15 height 15
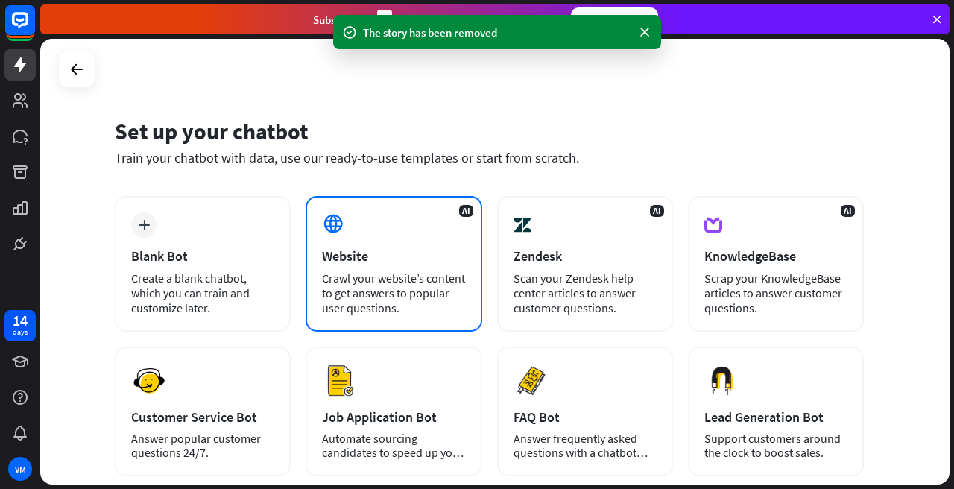
click at [417, 280] on div "Crawl your website’s content to get answers to popular user questions." at bounding box center [393, 293] width 143 height 45
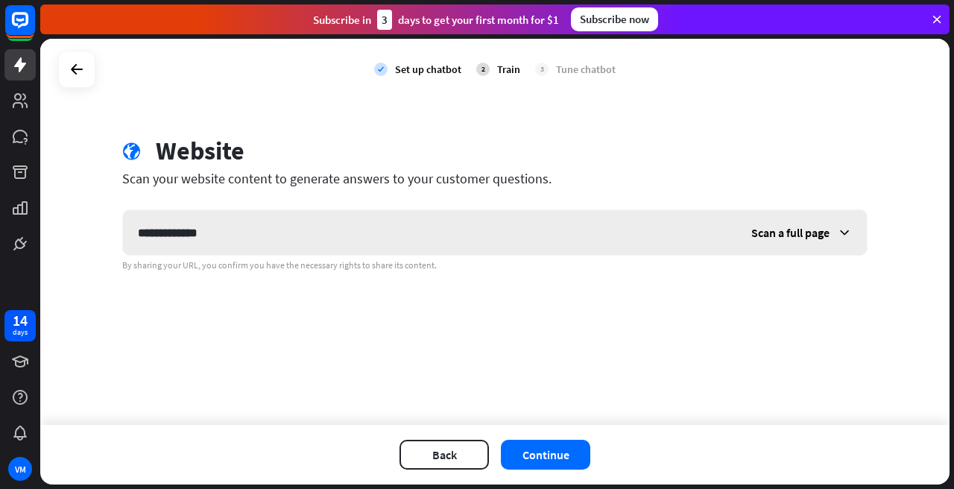
type input "**********"
click at [560, 459] on button "Continue" at bounding box center [545, 455] width 89 height 30
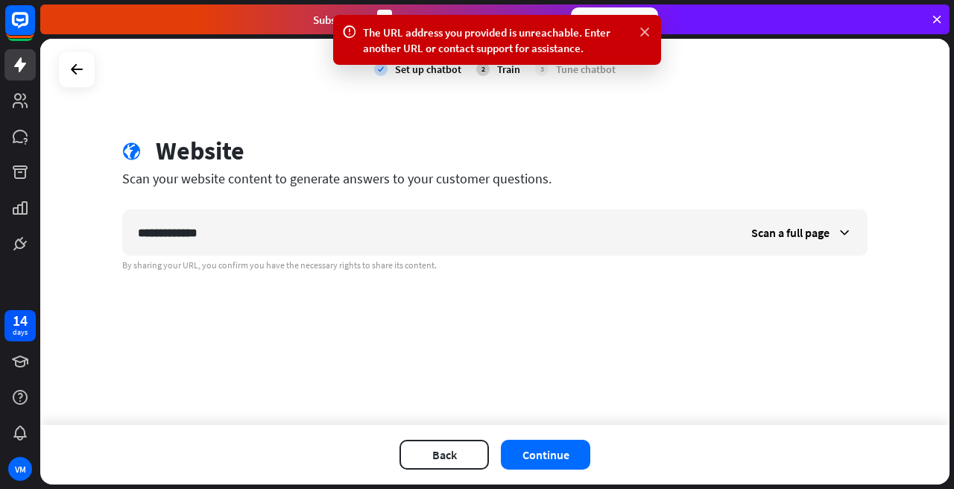
click at [650, 31] on icon at bounding box center [644, 33] width 15 height 16
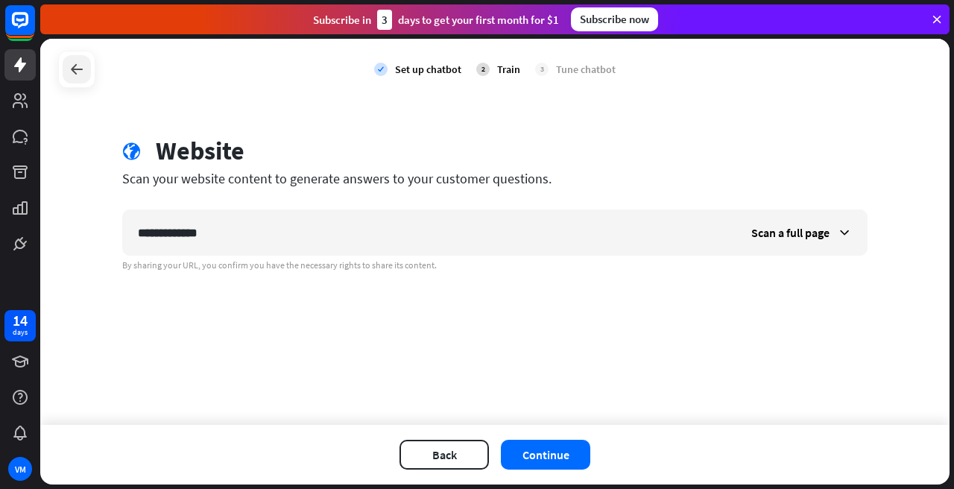
click at [76, 71] on icon at bounding box center [77, 69] width 18 height 18
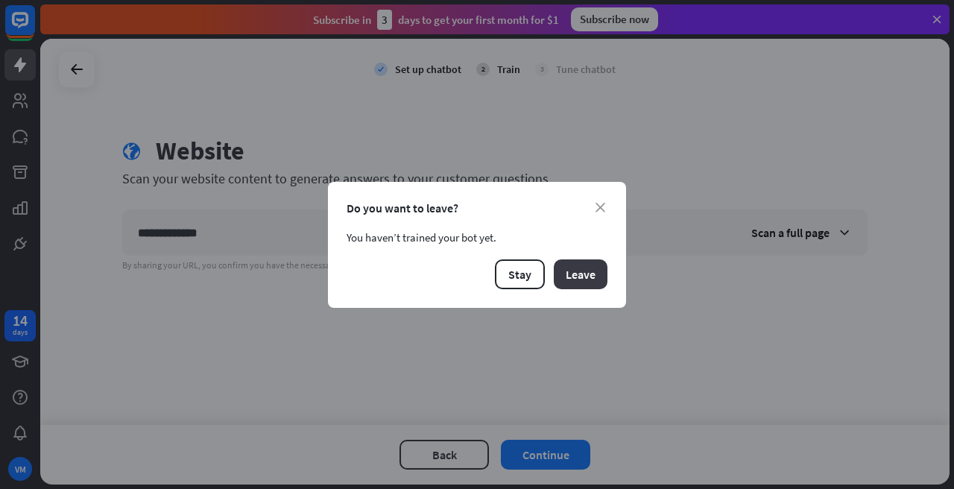
click at [579, 274] on button "Leave" at bounding box center [581, 274] width 54 height 30
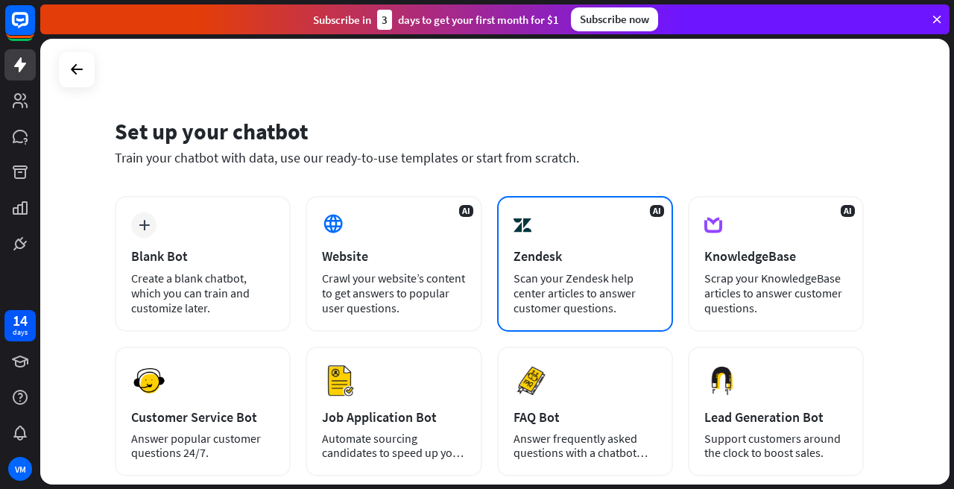
click at [604, 276] on div "Scan your Zendesk help center articles to answer customer questions." at bounding box center [585, 293] width 143 height 45
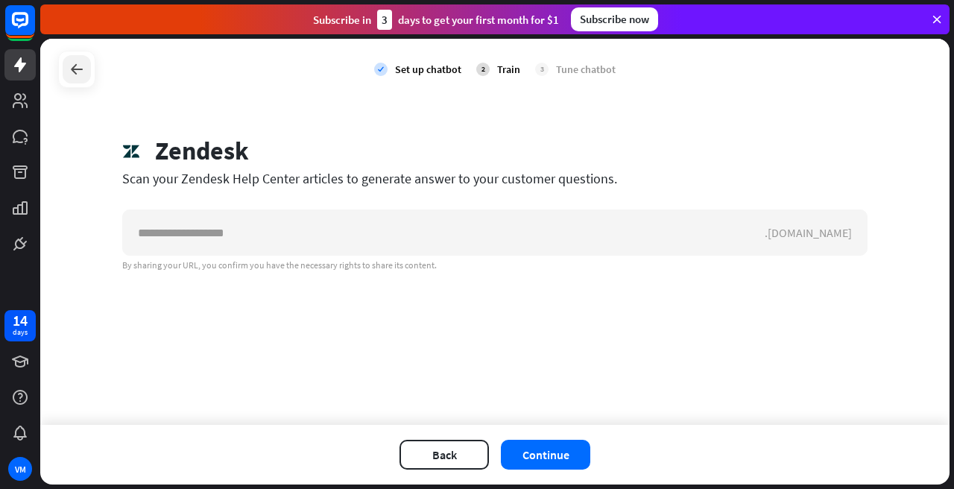
click at [80, 77] on icon at bounding box center [77, 69] width 18 height 18
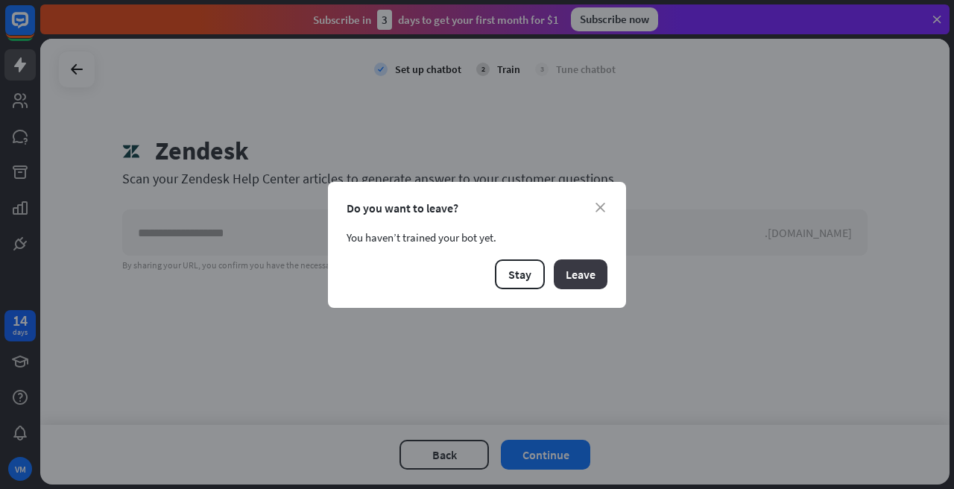
click at [587, 270] on button "Leave" at bounding box center [581, 274] width 54 height 30
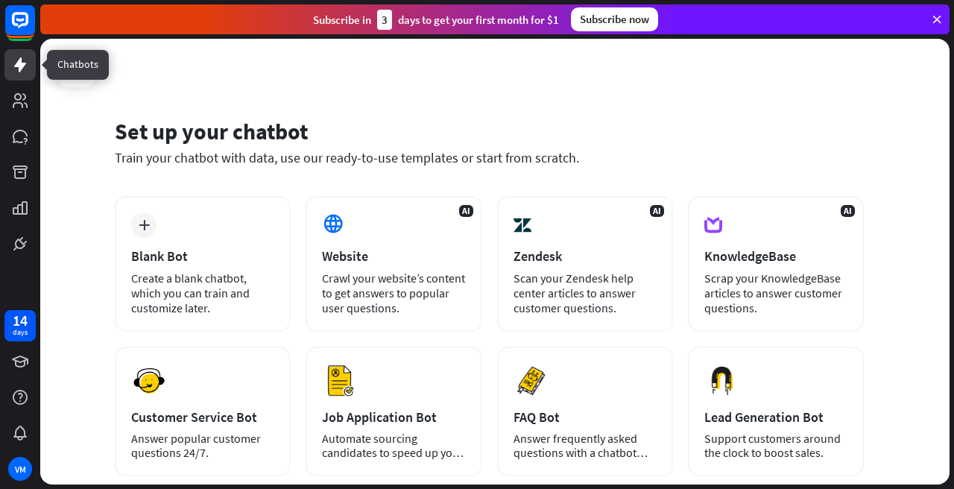
click at [26, 64] on icon at bounding box center [20, 65] width 18 height 18
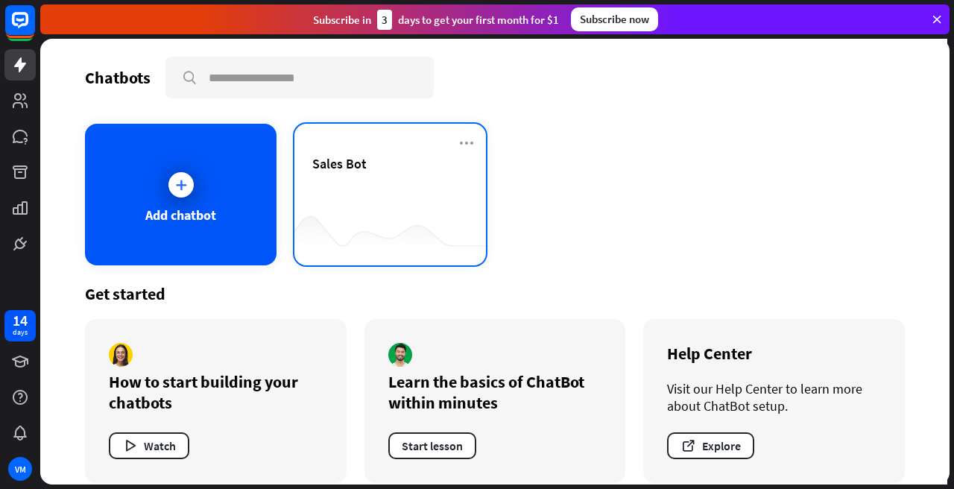
click at [409, 175] on div "Sales Bot" at bounding box center [390, 181] width 156 height 52
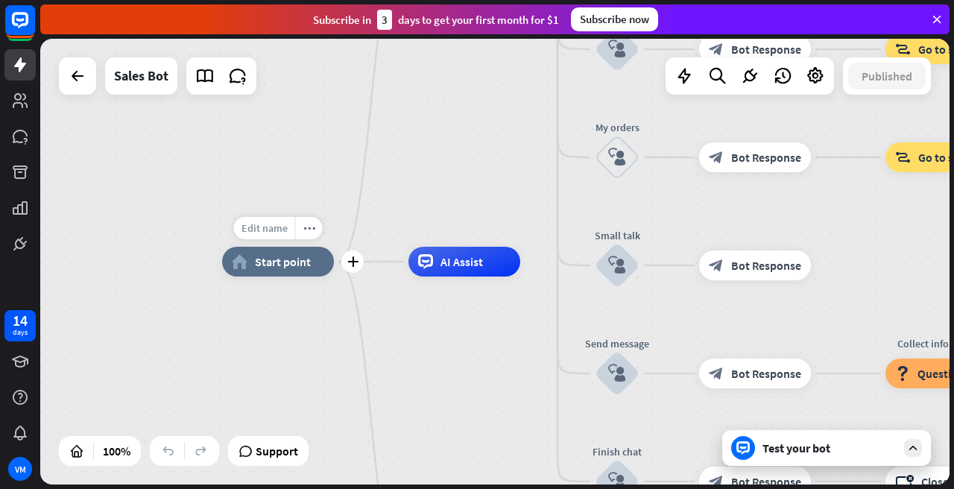
click at [268, 226] on span "Edit name" at bounding box center [265, 227] width 46 height 13
type input "****"
click at [457, 215] on div "**** home_2 Start point Welcome message block_bot_response Bot Response Main me…" at bounding box center [495, 262] width 910 height 446
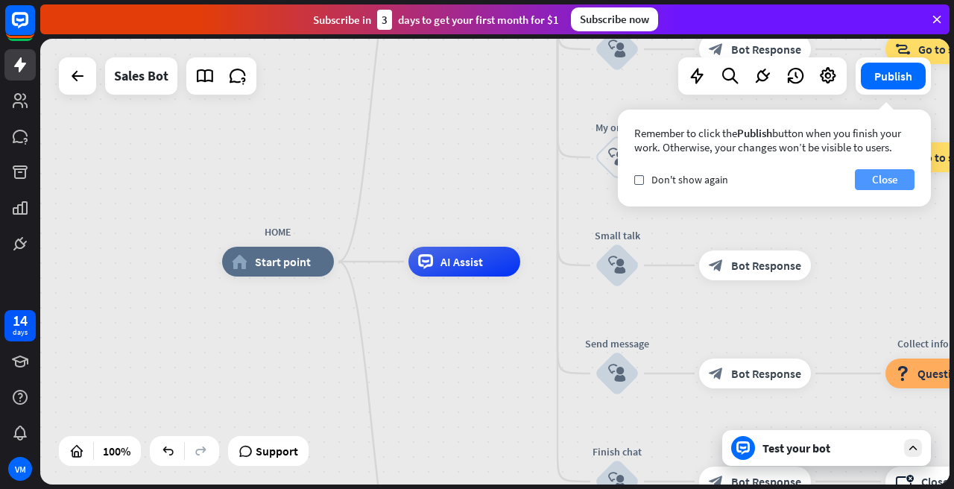
click at [890, 181] on button "Close" at bounding box center [885, 179] width 60 height 21
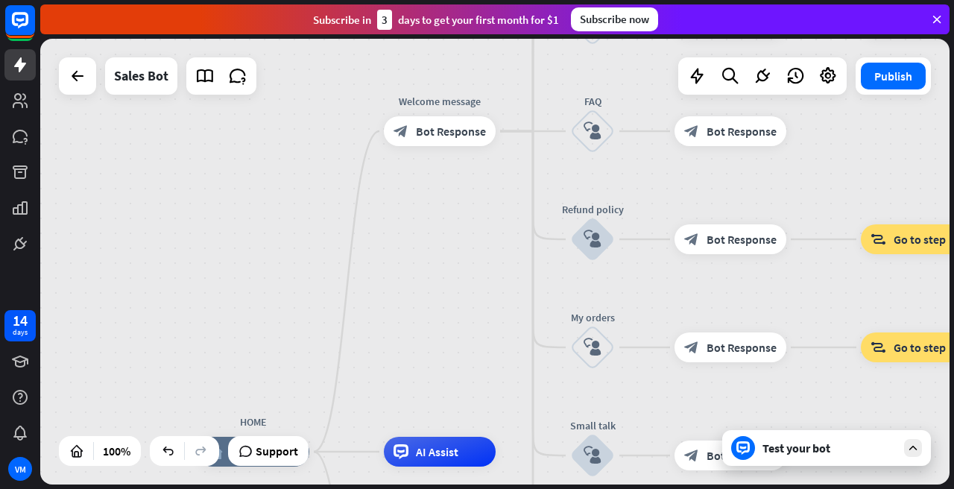
click at [825, 456] on div "Test your bot" at bounding box center [826, 448] width 209 height 36
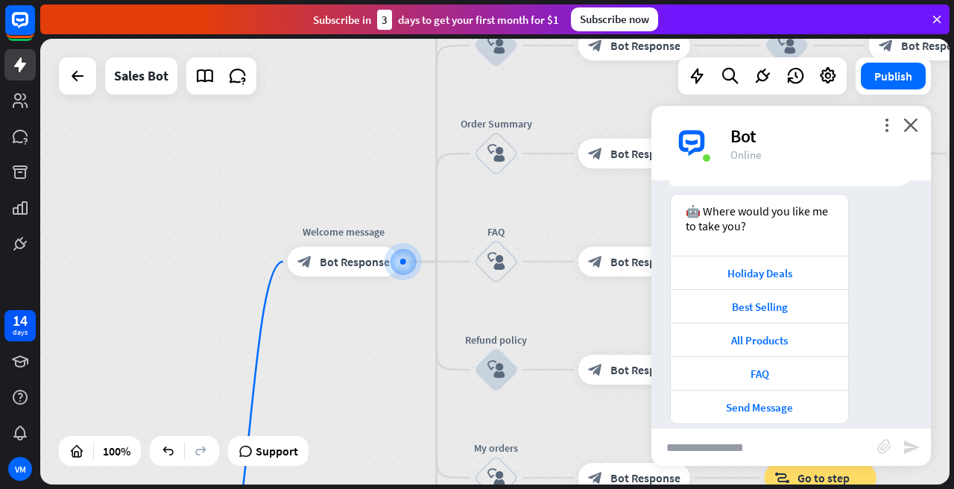
scroll to position [123, 0]
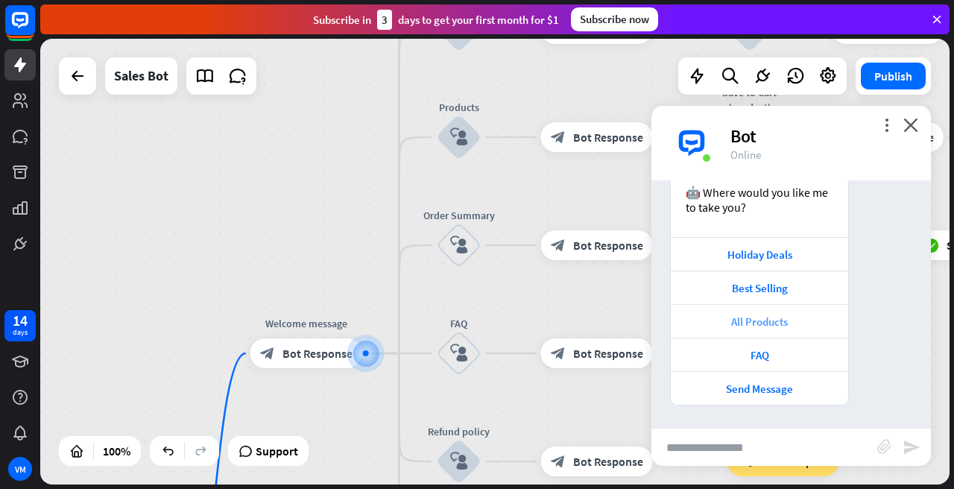
click at [758, 322] on div "All Products" at bounding box center [759, 322] width 163 height 14
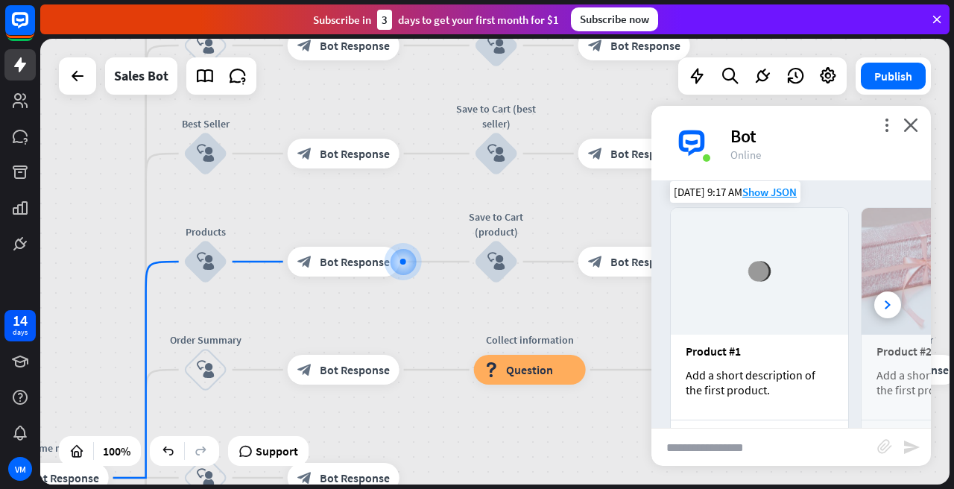
scroll to position [479, 0]
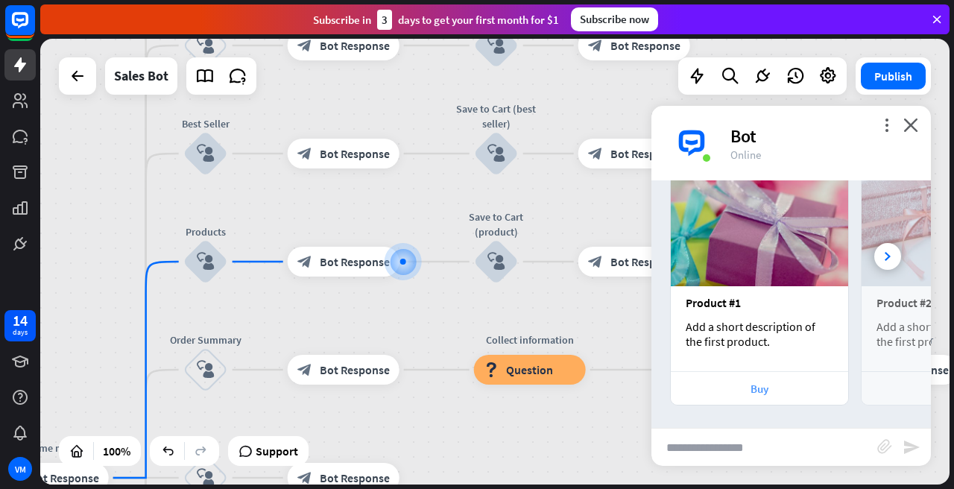
click at [757, 390] on div "Buy" at bounding box center [759, 389] width 163 height 14
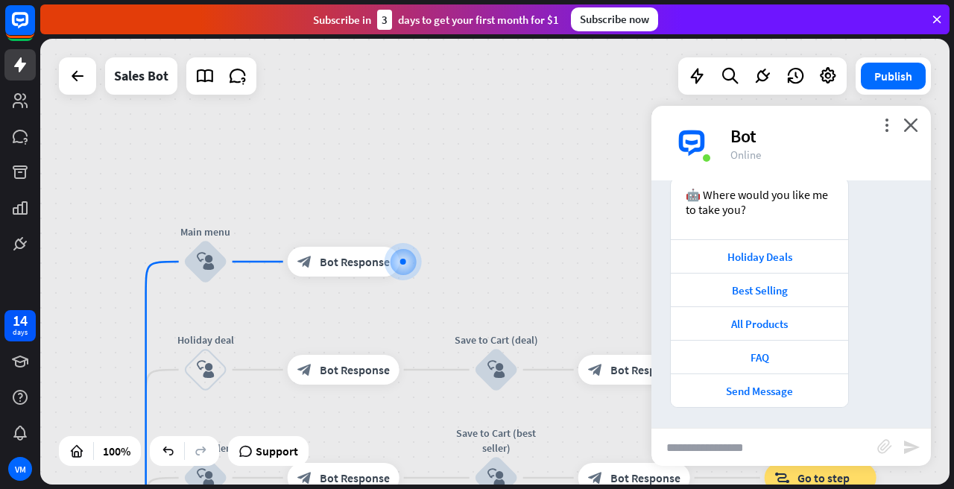
scroll to position [863, 0]
click at [911, 126] on icon "close" at bounding box center [911, 125] width 15 height 14
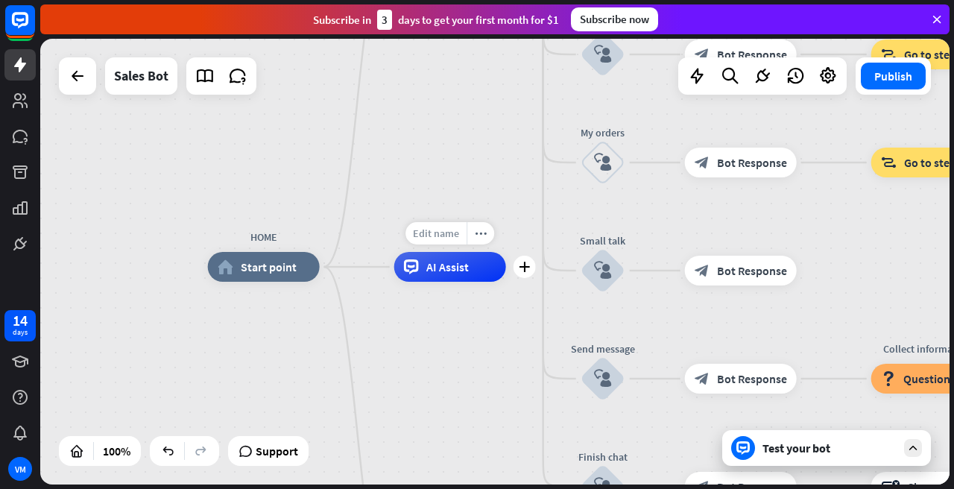
click at [433, 237] on span "Edit name" at bounding box center [436, 233] width 46 height 13
type input "*******"
click at [473, 348] on div "HOME home_2 Start point Welcome message block_bot_response Bot Response Main me…" at bounding box center [495, 262] width 910 height 446
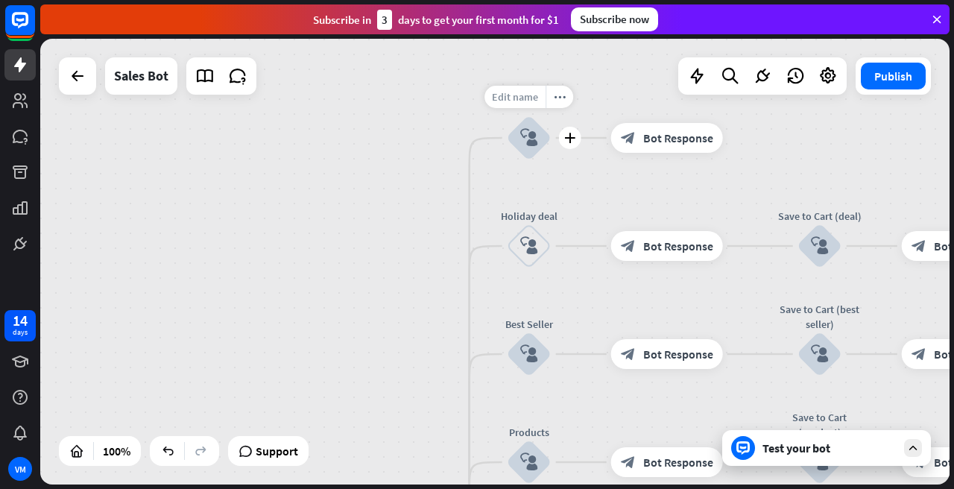
click at [525, 101] on span "Edit name" at bounding box center [515, 96] width 46 height 13
type input "**********"
click at [582, 181] on div "**********" at bounding box center [495, 262] width 910 height 446
